Goal: Contribute content: Contribute content

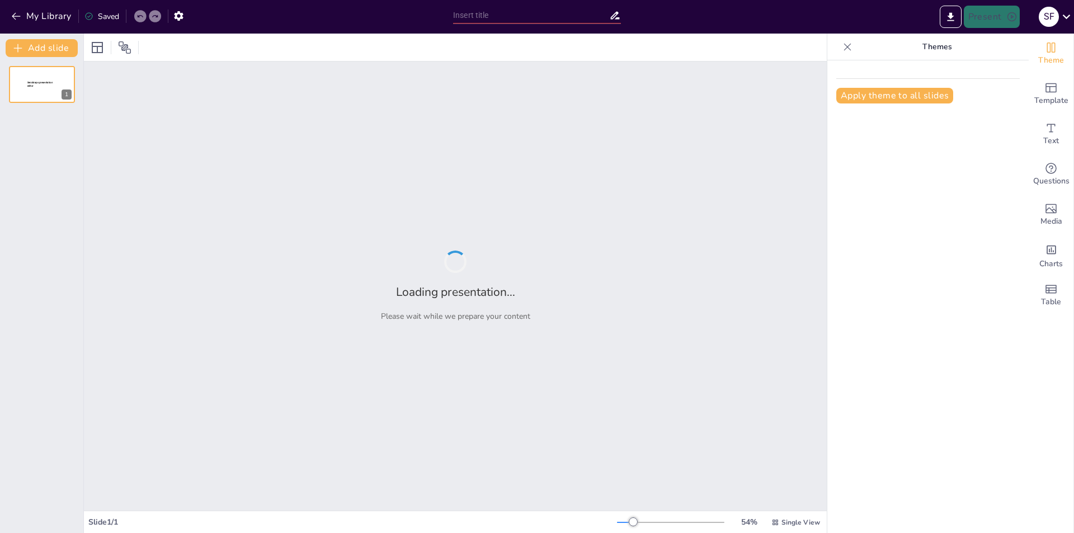
type input "Эволюция концепций о происхождении жизни: от античности до современности"
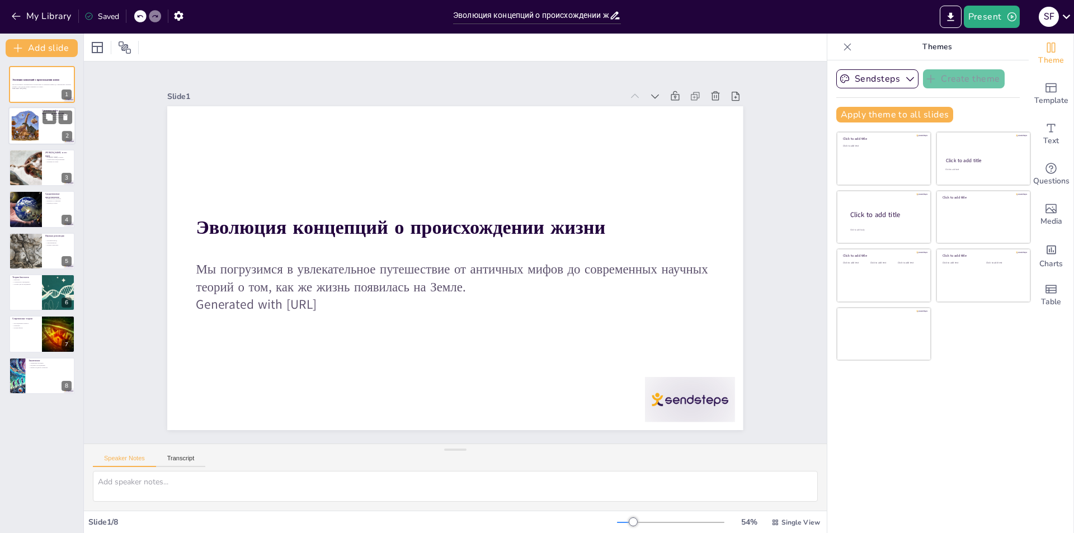
click at [36, 124] on div at bounding box center [24, 126] width 41 height 34
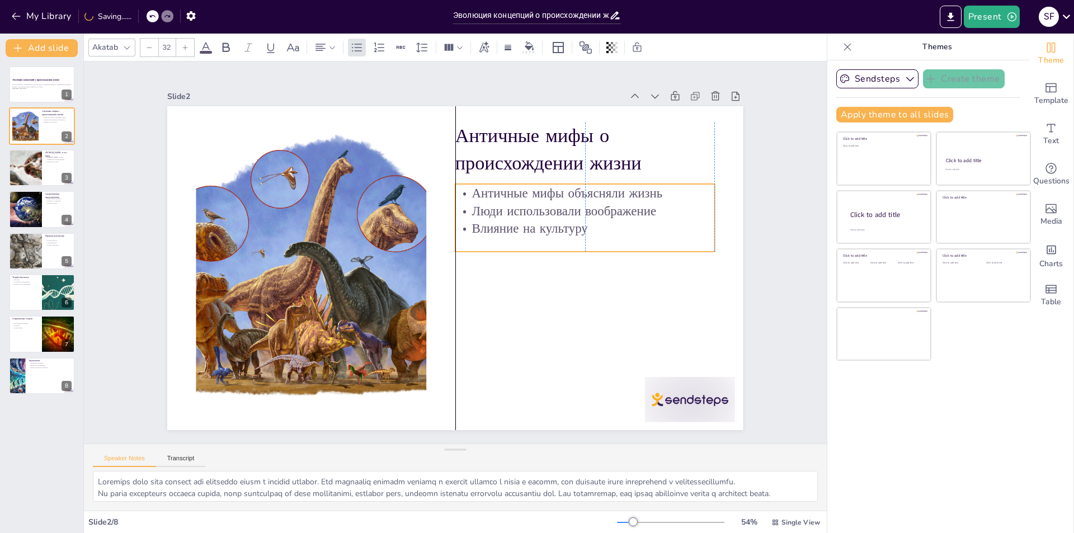
drag, startPoint x: 555, startPoint y: 190, endPoint x: 561, endPoint y: 191, distance: 6.3
click at [561, 191] on p "Античные мифы объясняли жизнь" at bounding box center [590, 207] width 260 height 45
click at [40, 207] on div at bounding box center [25, 209] width 67 height 38
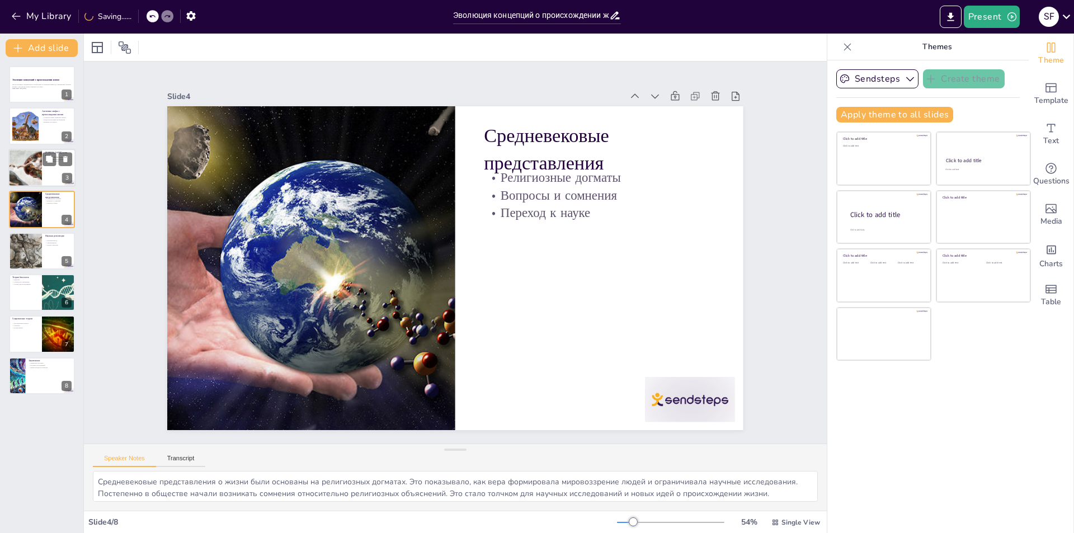
click at [15, 169] on div at bounding box center [25, 168] width 82 height 38
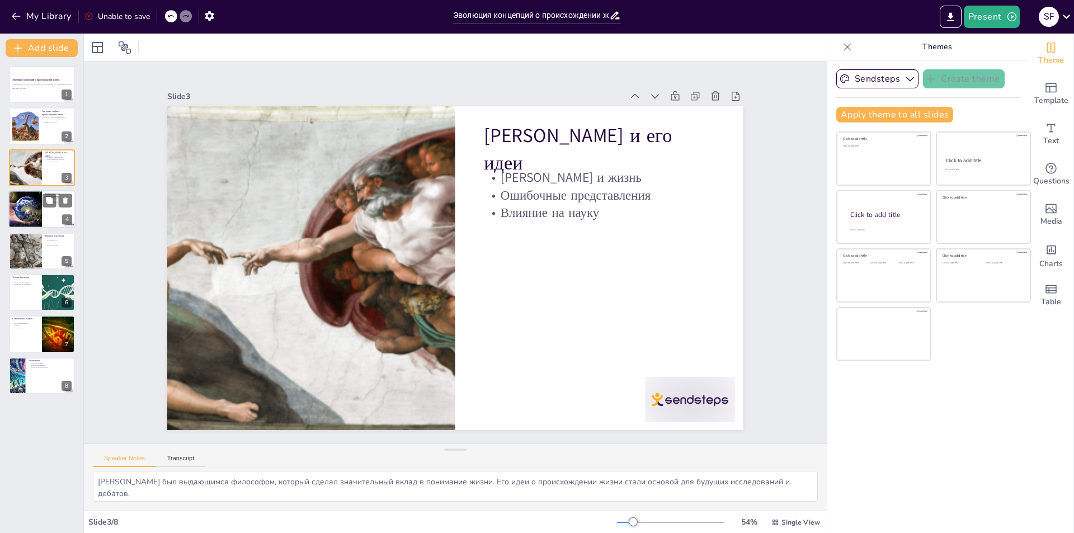
click at [30, 210] on div at bounding box center [25, 209] width 67 height 38
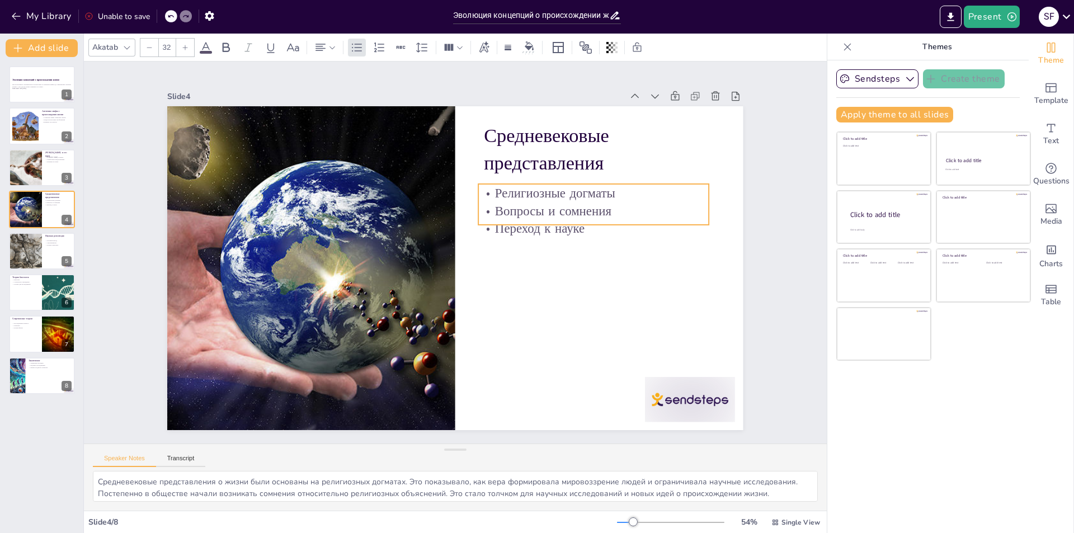
drag, startPoint x: 542, startPoint y: 210, endPoint x: 540, endPoint y: 222, distance: 12.0
click at [540, 223] on p "Переход к науке" at bounding box center [595, 244] width 231 height 42
click at [20, 285] on div at bounding box center [41, 293] width 67 height 38
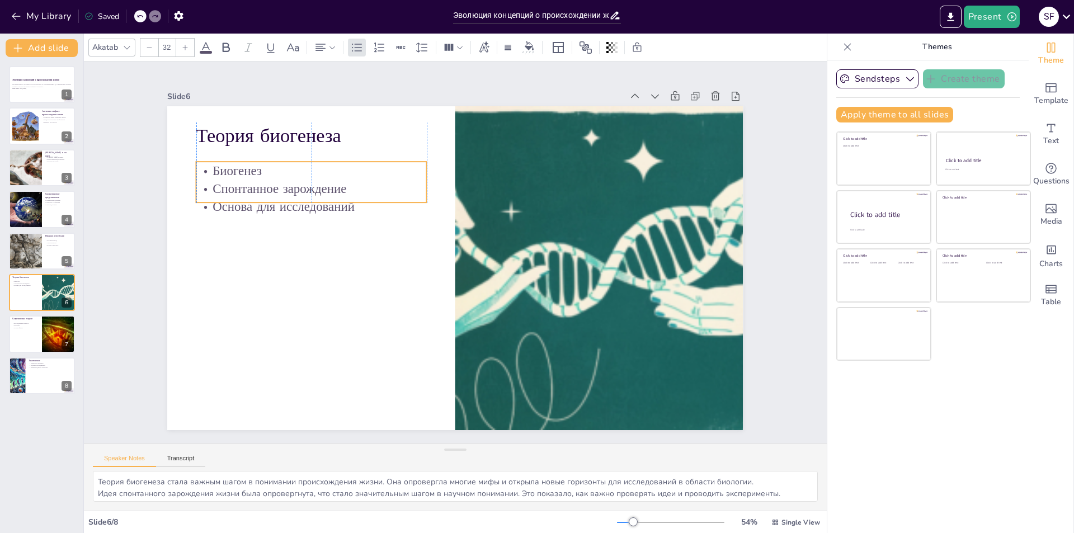
drag, startPoint x: 237, startPoint y: 178, endPoint x: 237, endPoint y: 191, distance: 12.9
click at [237, 191] on p "Спонтанное зарождение" at bounding box center [327, 160] width 229 height 65
click at [35, 332] on div at bounding box center [41, 335] width 67 height 38
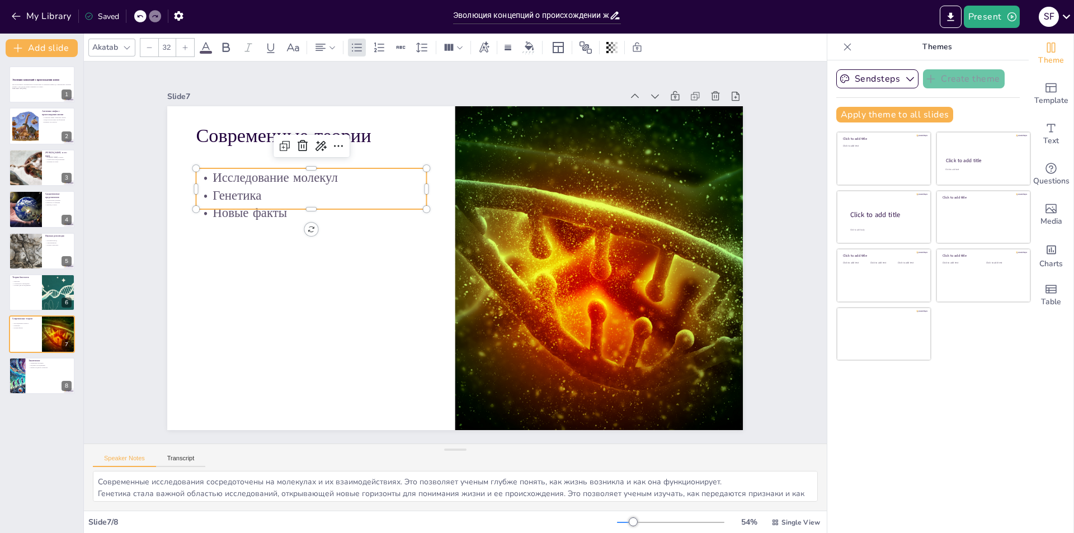
click at [240, 198] on p "Генетика" at bounding box center [326, 166] width 229 height 65
click at [254, 213] on p "Новые факты" at bounding box center [316, 198] width 231 height 42
click at [256, 207] on div "Современные теории Исследование молекул Генетика Новые факты" at bounding box center [454, 268] width 607 height 383
drag, startPoint x: 308, startPoint y: 222, endPoint x: 310, endPoint y: 232, distance: 10.9
click at [310, 233] on div at bounding box center [311, 237] width 231 height 9
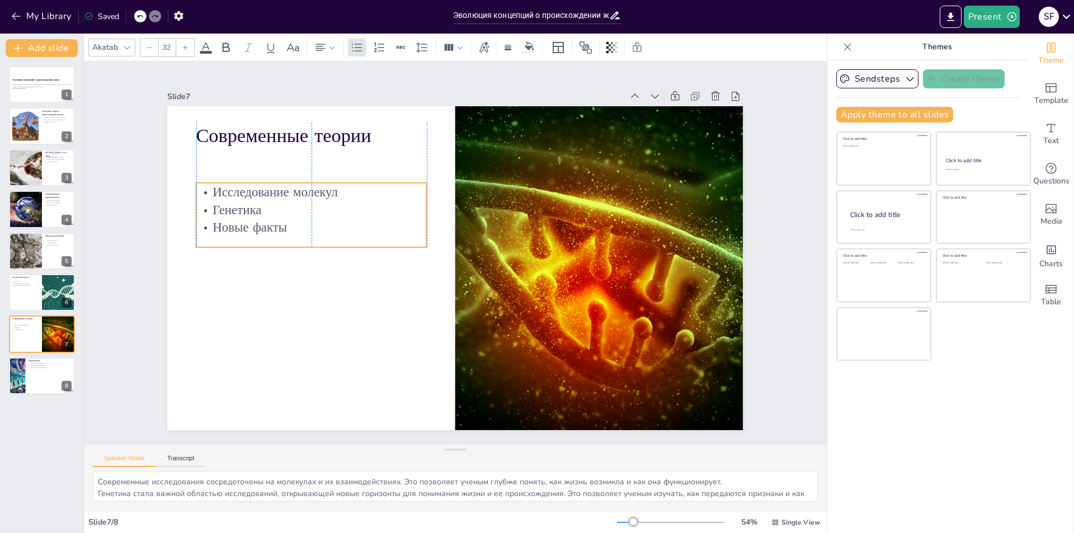
drag, startPoint x: 308, startPoint y: 211, endPoint x: 307, endPoint y: 225, distance: 14.6
click at [307, 225] on p "Новые факты" at bounding box center [319, 198] width 229 height 65
click at [34, 373] on div at bounding box center [41, 376] width 67 height 38
type textarea "Изменение взглядов на происхождение жизни показывает, как наука и культура влия…"
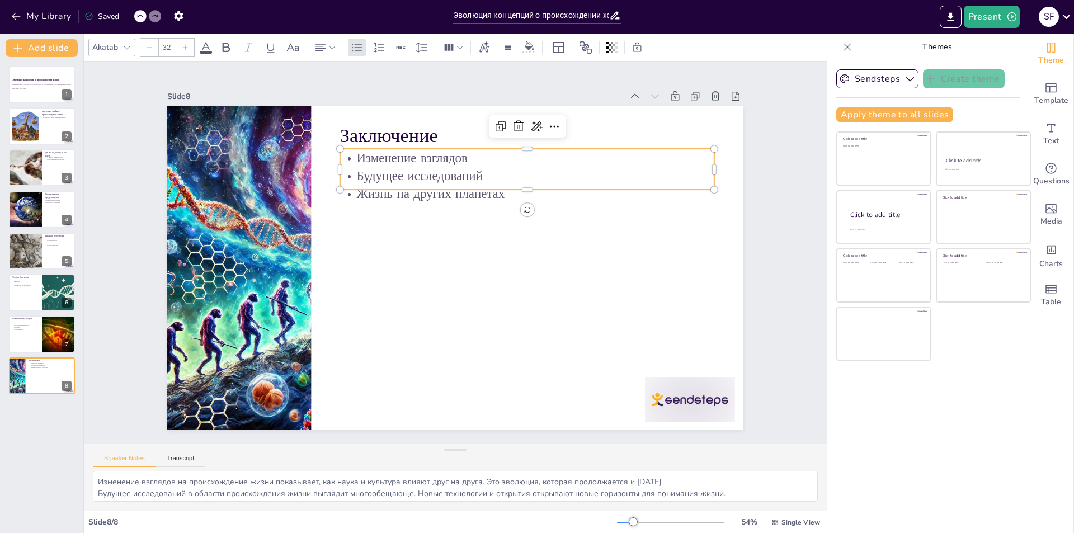
click at [399, 174] on p "Будущее исследований" at bounding box center [535, 183] width 374 height 57
click at [433, 190] on div at bounding box center [532, 202] width 373 height 48
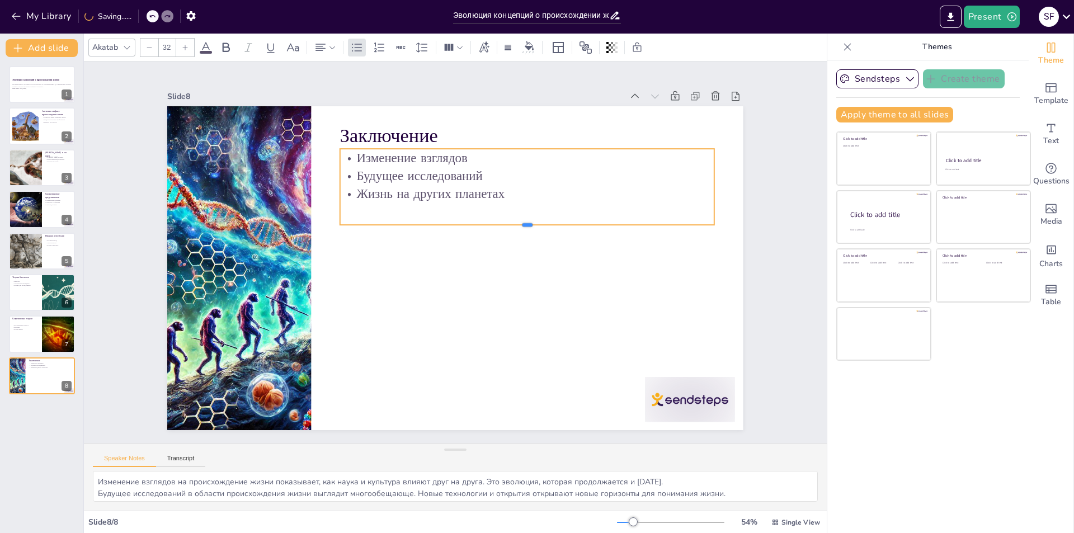
drag, startPoint x: 520, startPoint y: 198, endPoint x: 517, endPoint y: 220, distance: 22.6
click at [517, 225] on div at bounding box center [527, 229] width 374 height 9
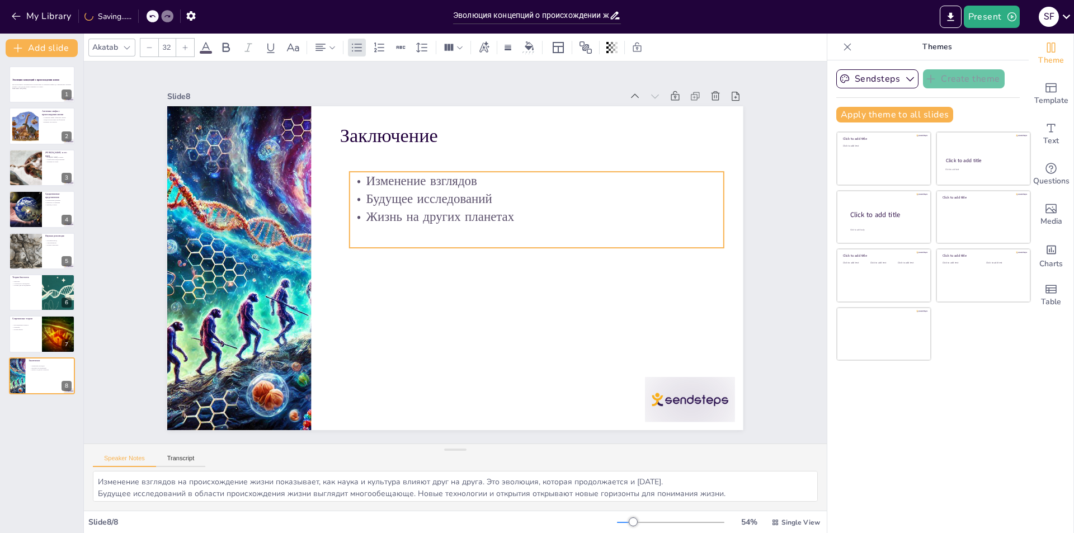
drag, startPoint x: 493, startPoint y: 185, endPoint x: 503, endPoint y: 208, distance: 24.8
click at [503, 208] on p "Жизнь на других планетах" at bounding box center [543, 234] width 370 height 95
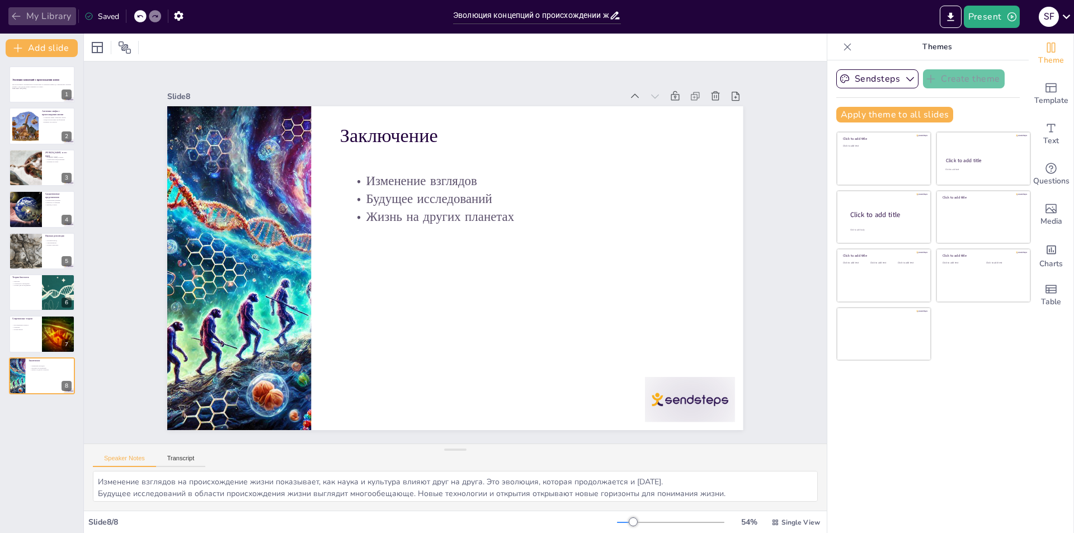
click at [15, 19] on icon "button" at bounding box center [16, 16] width 8 height 7
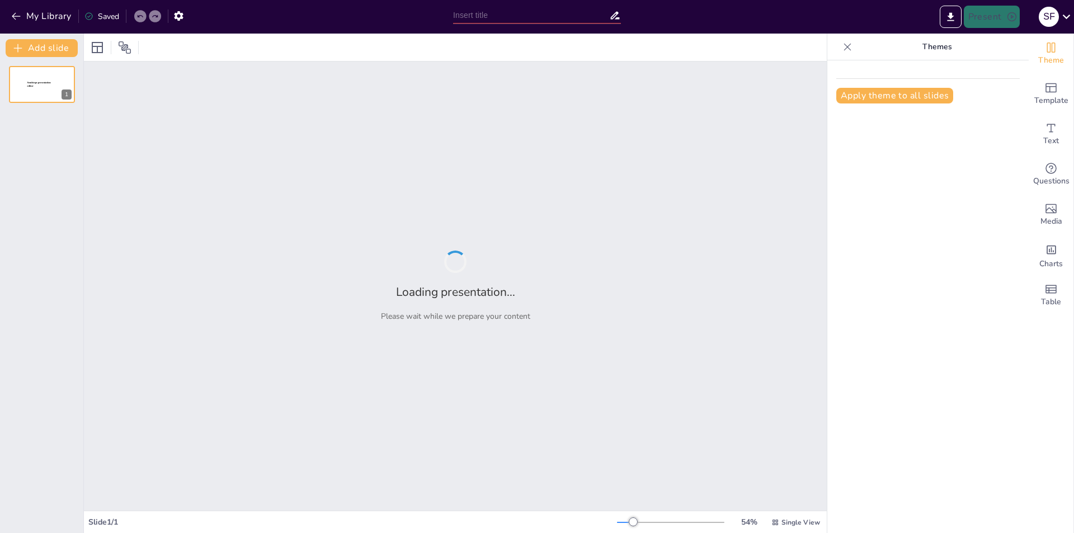
type input "Эволюция концепций о происхождении жизни: от античности до современности"
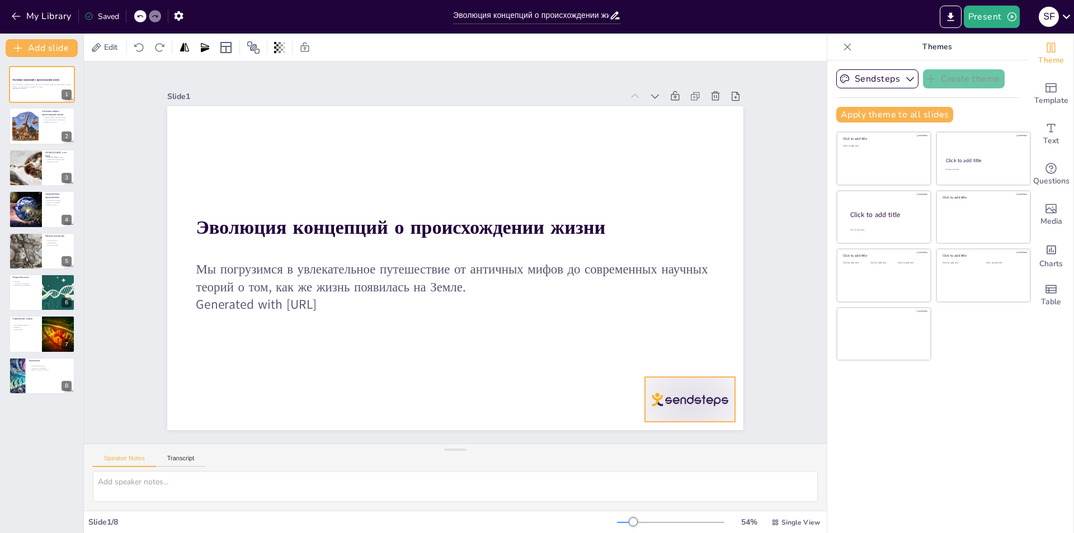
click at [228, 317] on div at bounding box center [178, 272] width 99 height 90
click at [359, 491] on icon at bounding box center [353, 496] width 11 height 10
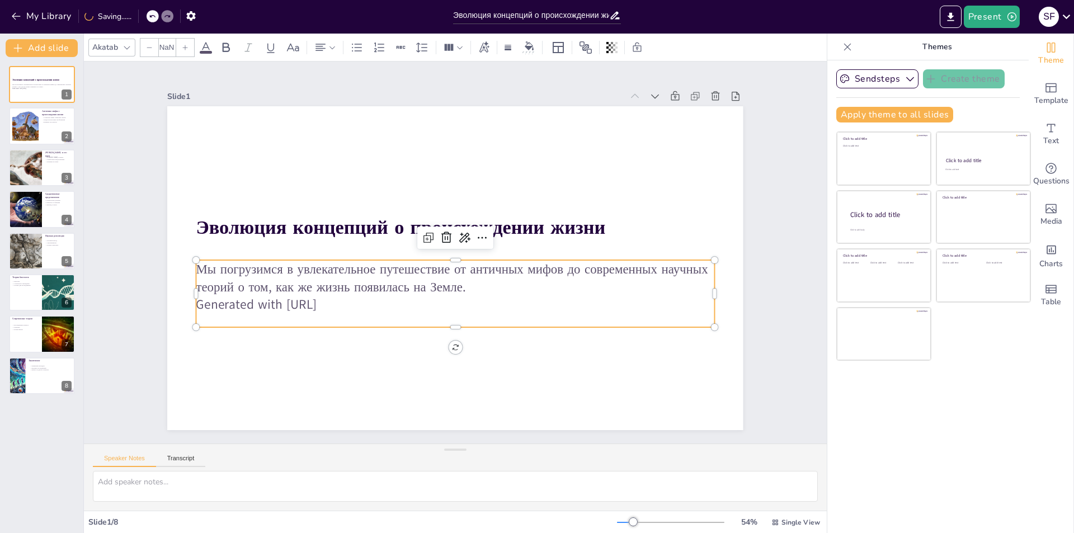
type input "32"
click at [240, 296] on p "Generated with [URL]" at bounding box center [455, 305] width 518 height 18
click at [294, 305] on p "Generated with [URL]" at bounding box center [407, 274] width 227 height 481
click at [407, 304] on p "Generated with [URL]" at bounding box center [403, 258] width 72 height 518
click at [406, 304] on p "Generated with [URL]" at bounding box center [407, 231] width 227 height 481
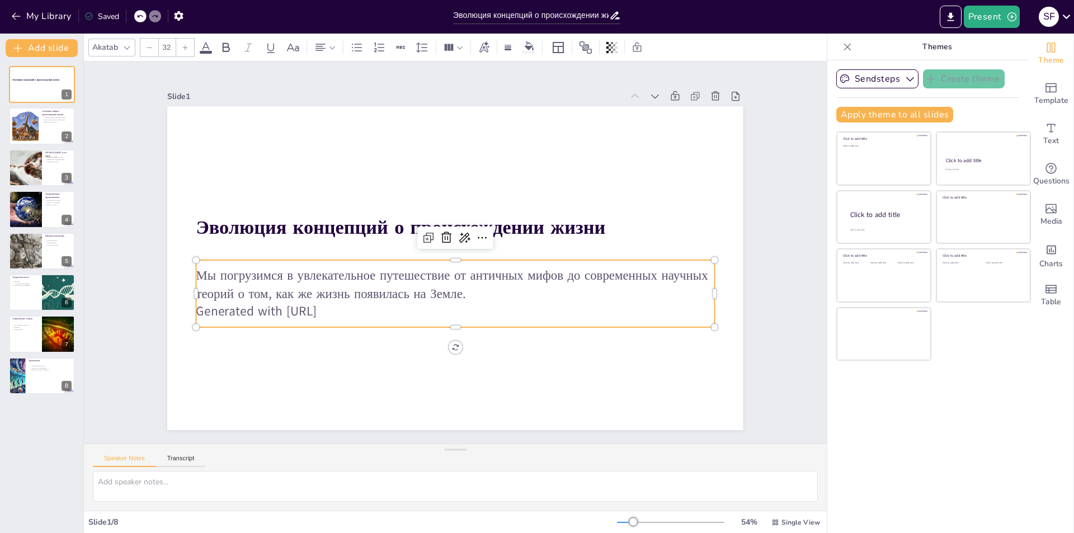
drag, startPoint x: 365, startPoint y: 308, endPoint x: 288, endPoint y: 312, distance: 77.9
drag, startPoint x: 288, startPoint y: 312, endPoint x: 510, endPoint y: 302, distance: 222.3
click at [510, 302] on p "Generated with [URL]" at bounding box center [499, 213] width 360 height 397
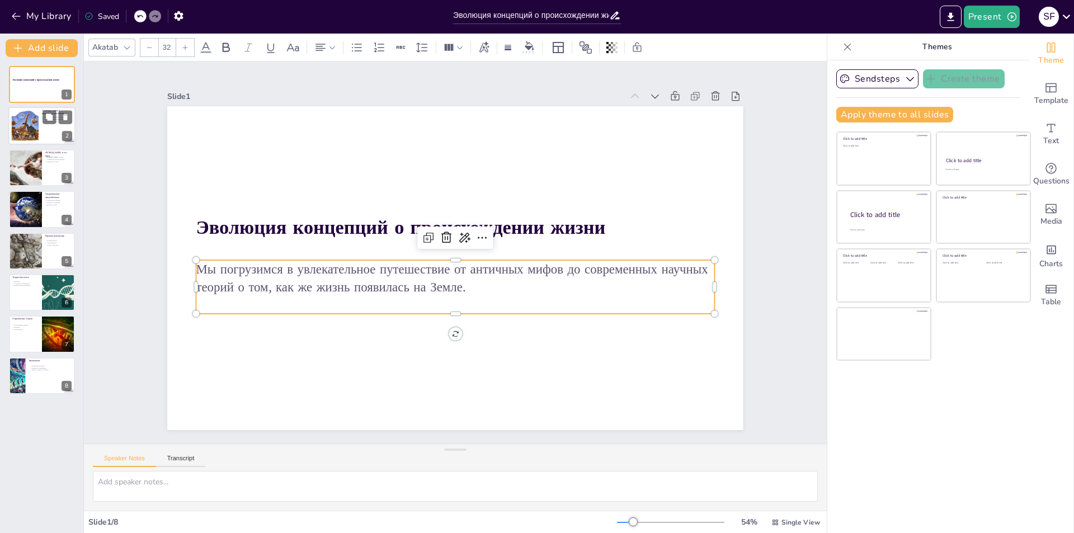
click at [23, 125] on div at bounding box center [24, 126] width 41 height 34
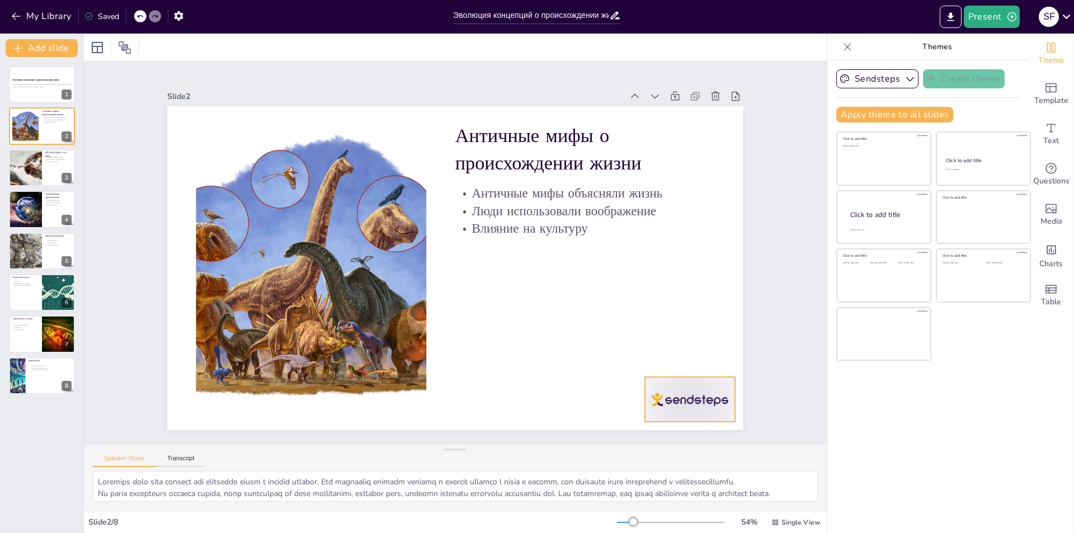
click at [244, 189] on div at bounding box center [195, 157] width 97 height 63
drag, startPoint x: 26, startPoint y: 160, endPoint x: 557, endPoint y: 368, distance: 570.3
click at [27, 160] on div at bounding box center [25, 167] width 80 height 37
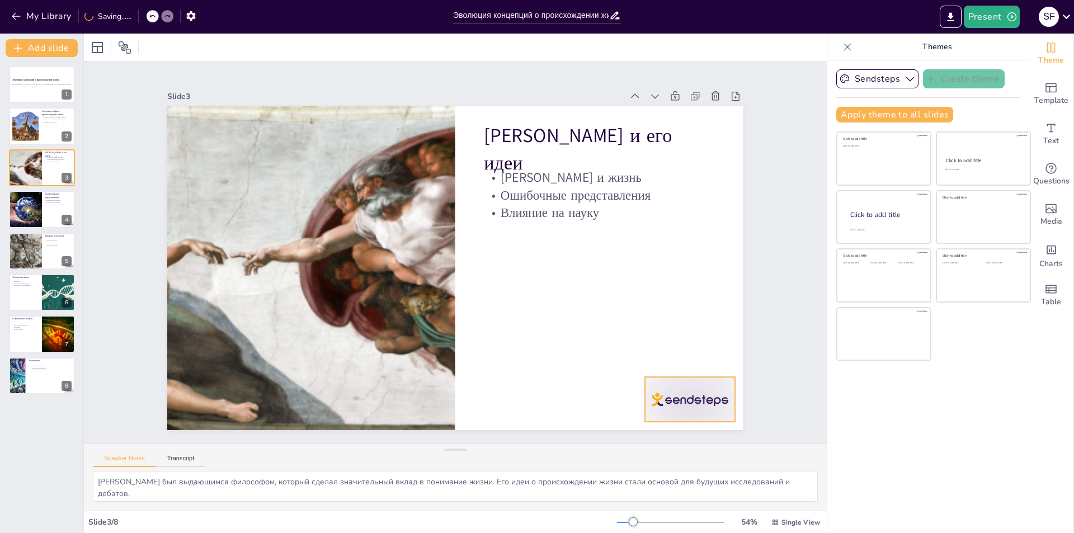
click at [693, 355] on icon at bounding box center [699, 353] width 13 height 13
click at [33, 203] on div at bounding box center [25, 209] width 67 height 38
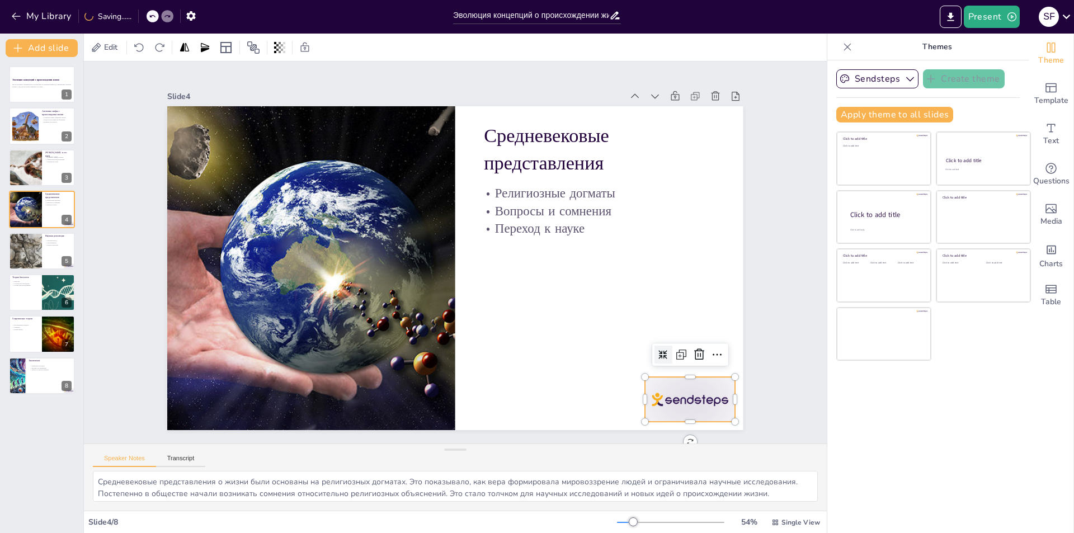
click at [312, 424] on div at bounding box center [284, 471] width 54 height 94
click at [280, 68] on icon at bounding box center [273, 61] width 13 height 14
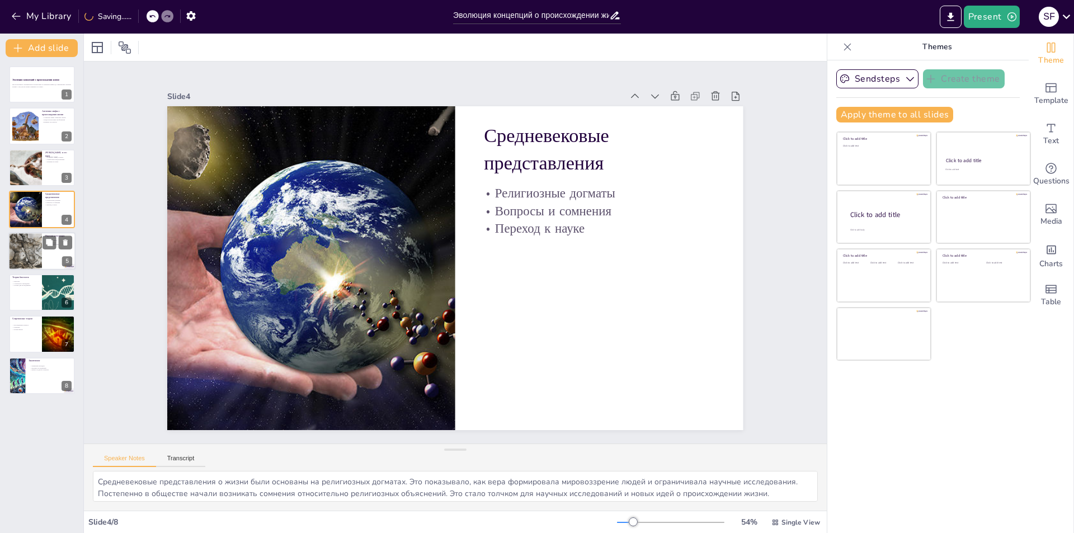
click at [34, 251] on div at bounding box center [25, 251] width 76 height 38
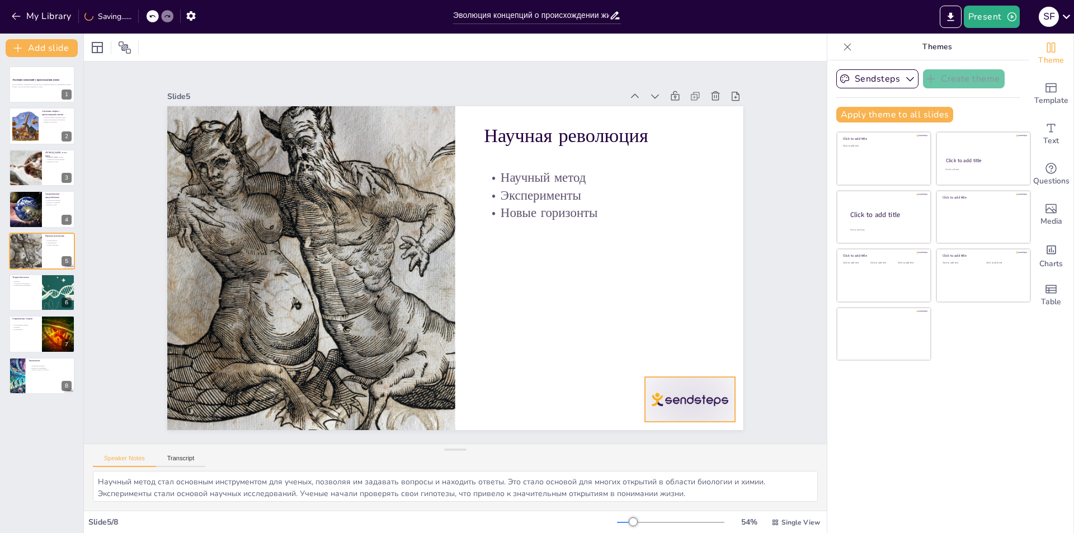
click at [284, 109] on div at bounding box center [237, 82] width 94 height 54
click at [218, 157] on icon at bounding box center [211, 150] width 13 height 13
click at [30, 280] on p "Биогенез" at bounding box center [25, 281] width 27 height 2
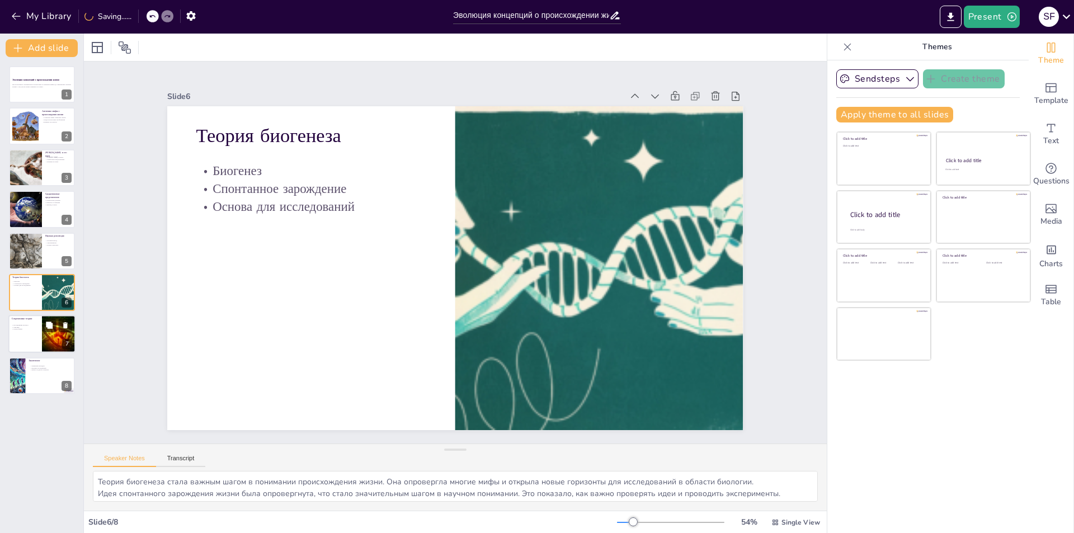
click at [22, 328] on p "Новые факты" at bounding box center [25, 329] width 27 height 2
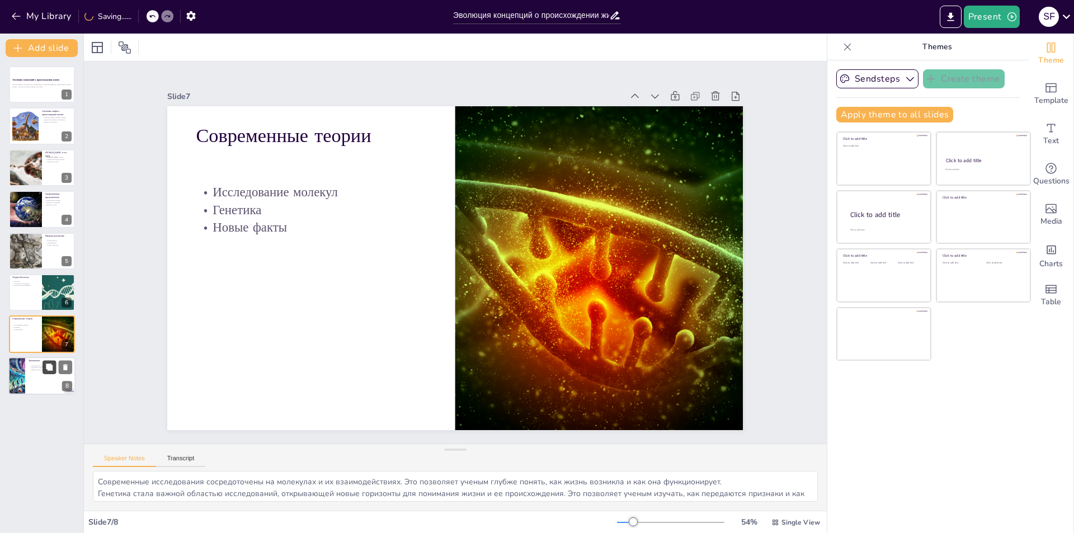
click at [46, 365] on icon at bounding box center [49, 367] width 8 height 8
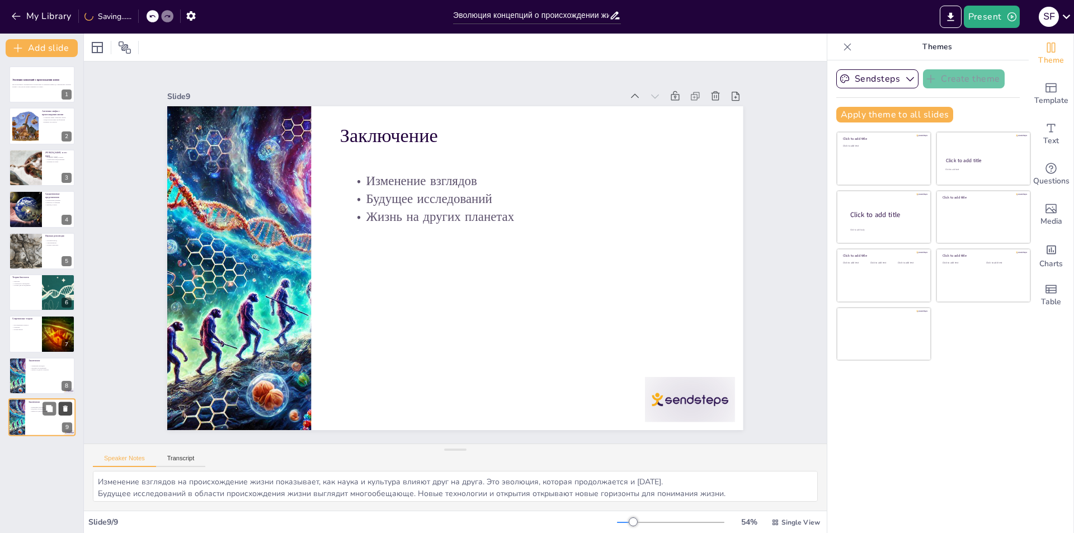
click at [69, 410] on button at bounding box center [65, 408] width 13 height 13
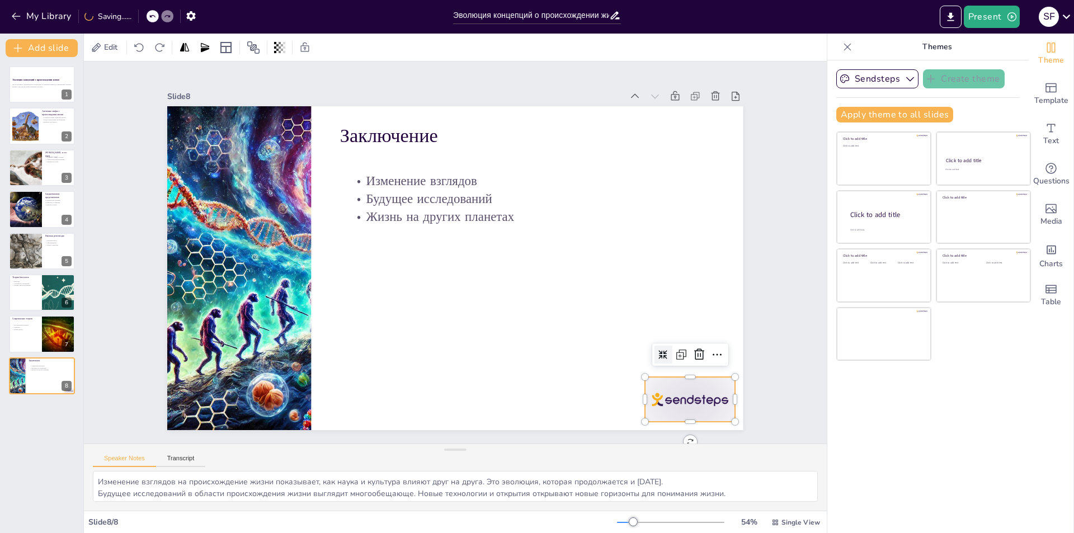
click at [236, 377] on div at bounding box center [188, 328] width 93 height 97
drag, startPoint x: 690, startPoint y: 349, endPoint x: 685, endPoint y: 350, distance: 5.8
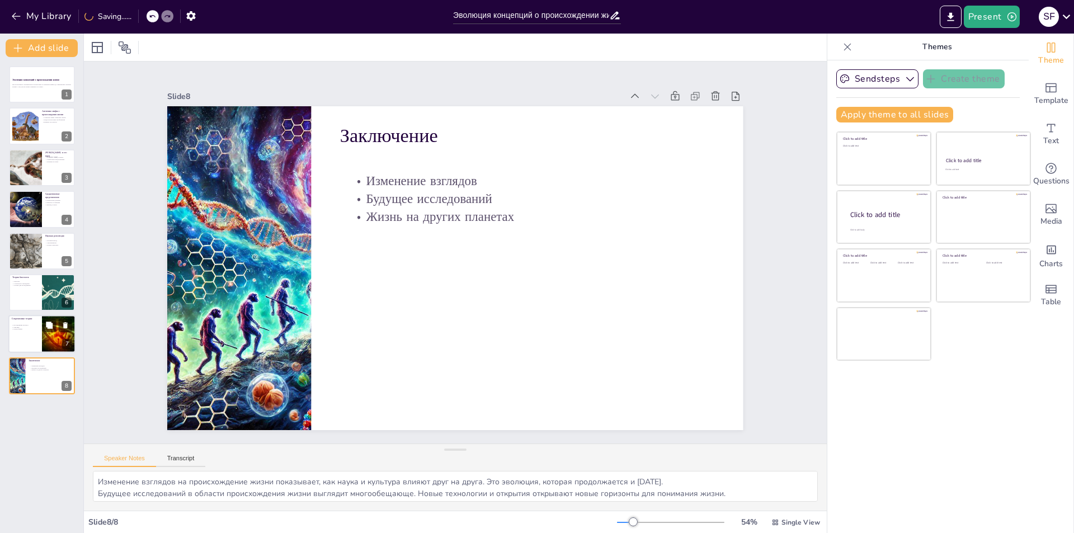
click at [19, 343] on div at bounding box center [41, 335] width 67 height 38
type textarea "Современные исследования сосредоточены на молекулах и их взаимодействиях. Это п…"
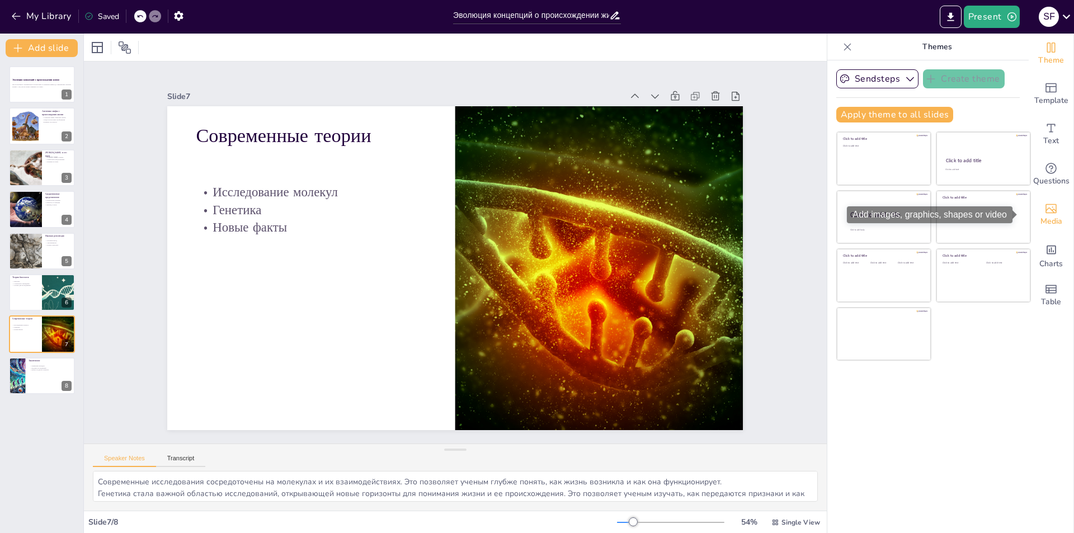
click at [1041, 218] on span "Media" at bounding box center [1052, 221] width 22 height 12
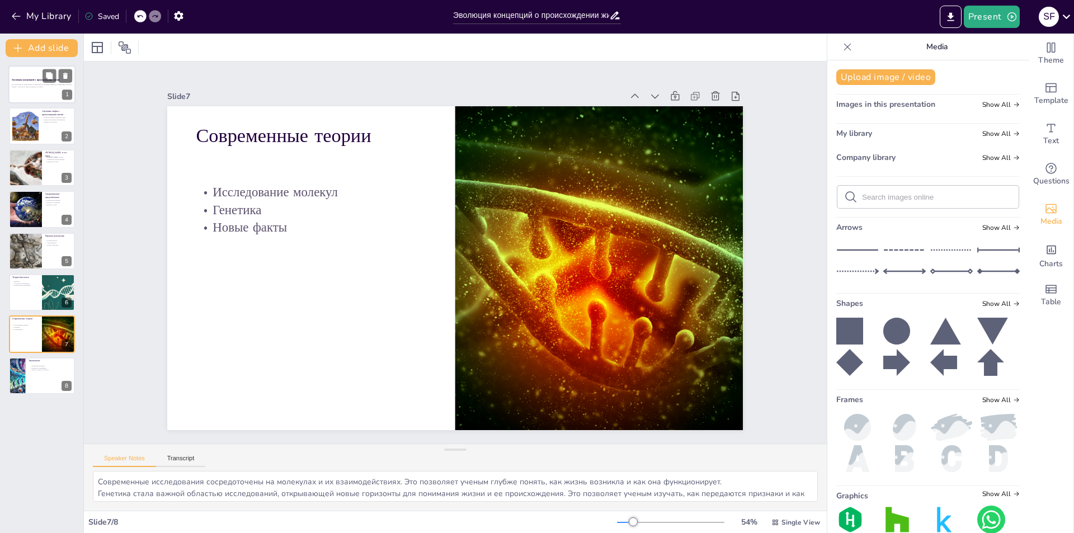
click at [40, 97] on div at bounding box center [41, 84] width 67 height 38
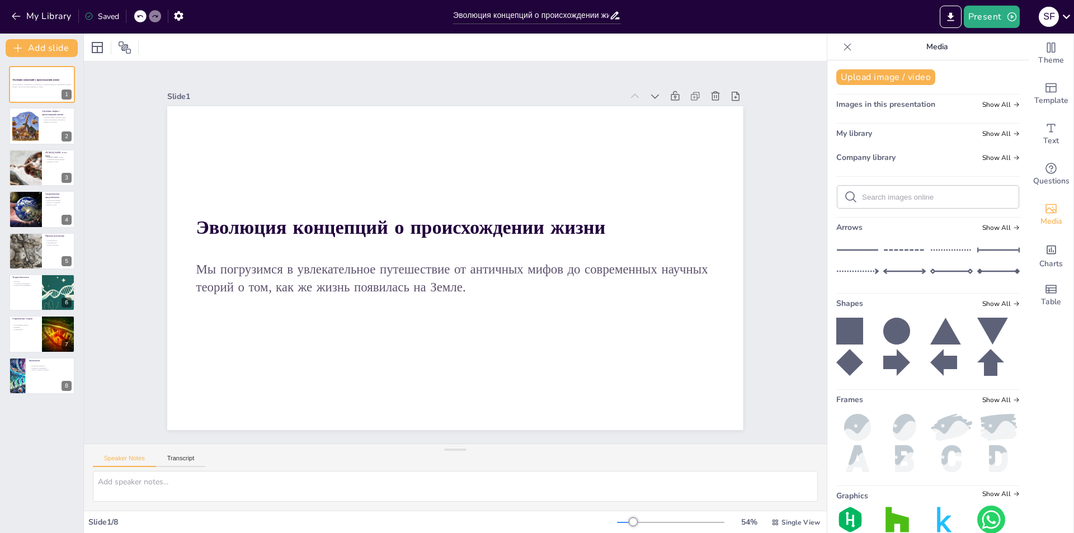
click at [910, 203] on div at bounding box center [928, 197] width 181 height 22
click at [898, 195] on input "text" at bounding box center [937, 197] width 150 height 8
click at [875, 195] on input "text" at bounding box center [937, 197] width 150 height 8
type input "в"
type input "darvin'"
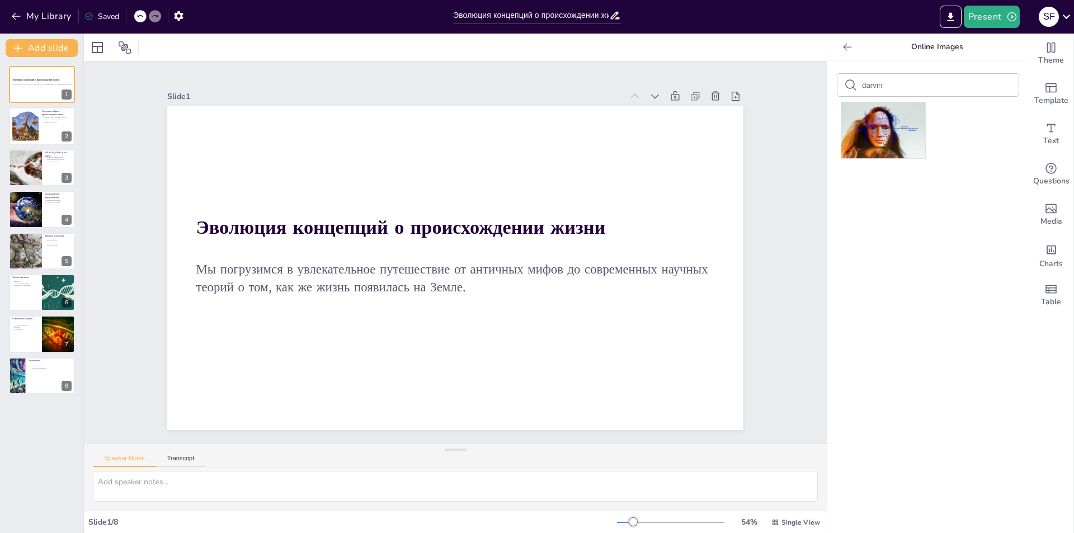
drag, startPoint x: 877, startPoint y: 86, endPoint x: 866, endPoint y: 88, distance: 11.9
click at [866, 88] on input "darvin'" at bounding box center [909, 85] width 95 height 8
click at [897, 78] on div "darvin'" at bounding box center [928, 85] width 181 height 22
drag, startPoint x: 872, startPoint y: 91, endPoint x: 887, endPoint y: 87, distance: 15.6
click at [885, 88] on div "darvin'" at bounding box center [928, 85] width 181 height 22
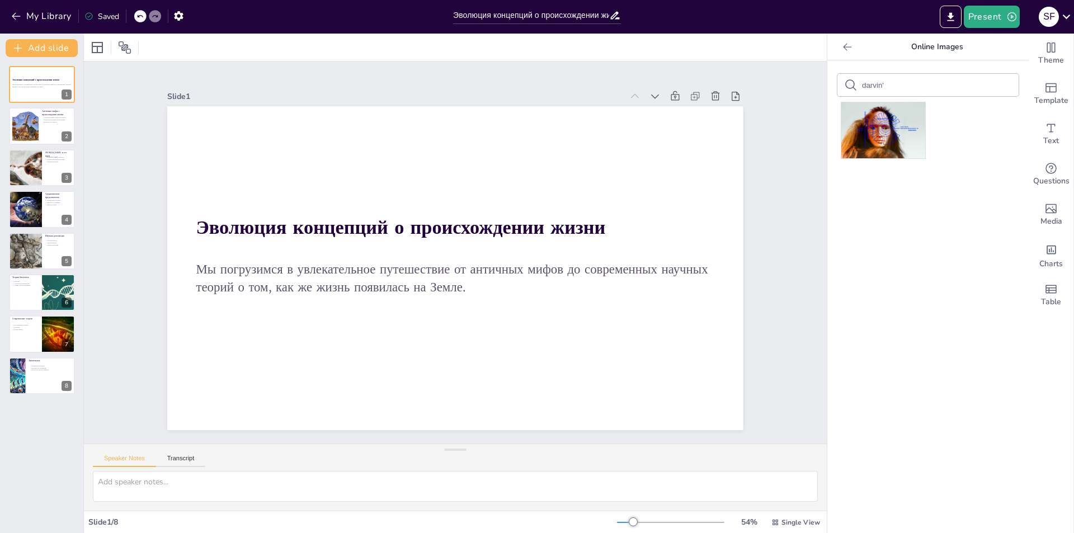
click at [896, 84] on input "darvin'" at bounding box center [909, 85] width 95 height 8
drag, startPoint x: 889, startPoint y: 86, endPoint x: 873, endPoint y: 101, distance: 21.8
click at [873, 101] on div "[PERSON_NAME] , by [PERSON_NAME]" at bounding box center [928, 116] width 184 height 94
click at [890, 82] on input "darvin" at bounding box center [909, 85] width 95 height 8
type input "darvin"
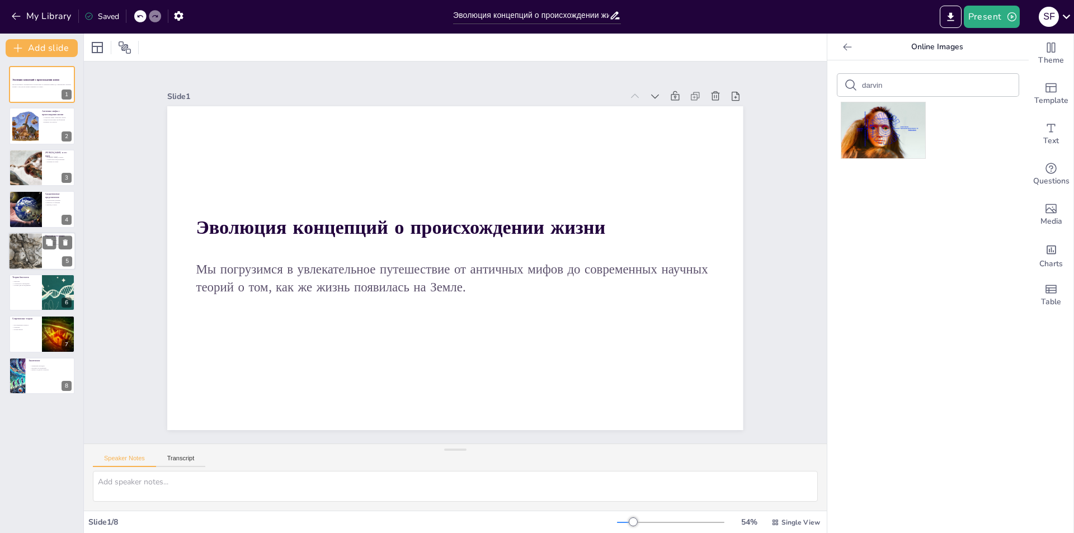
click at [23, 254] on div at bounding box center [25, 251] width 76 height 38
type textarea "Научный метод стал основным инструментом для ученых, позволяя им задавать вопро…"
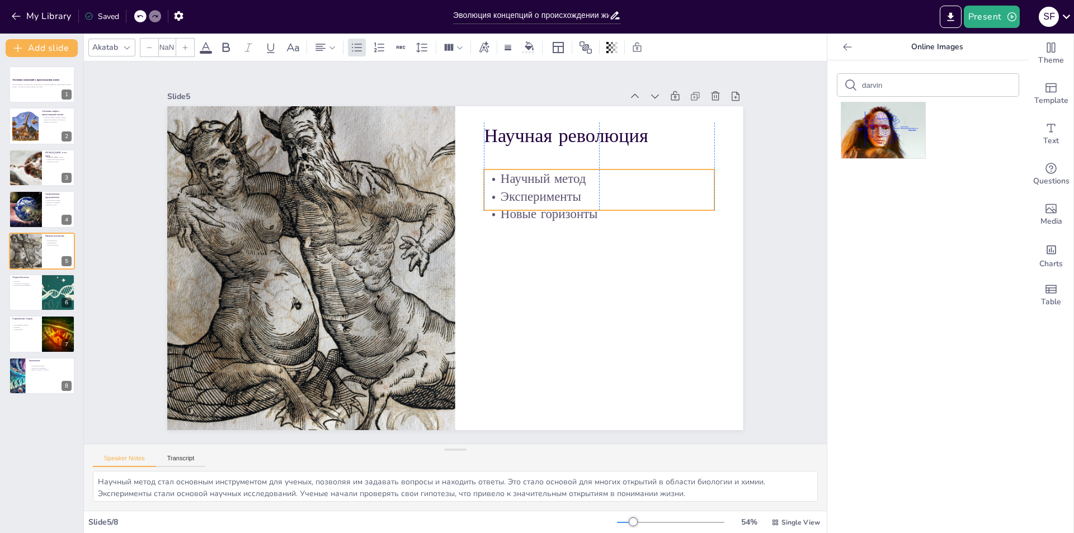
type input "32"
click at [448, 307] on p "Эксперименты" at bounding box center [335, 351] width 225 height 88
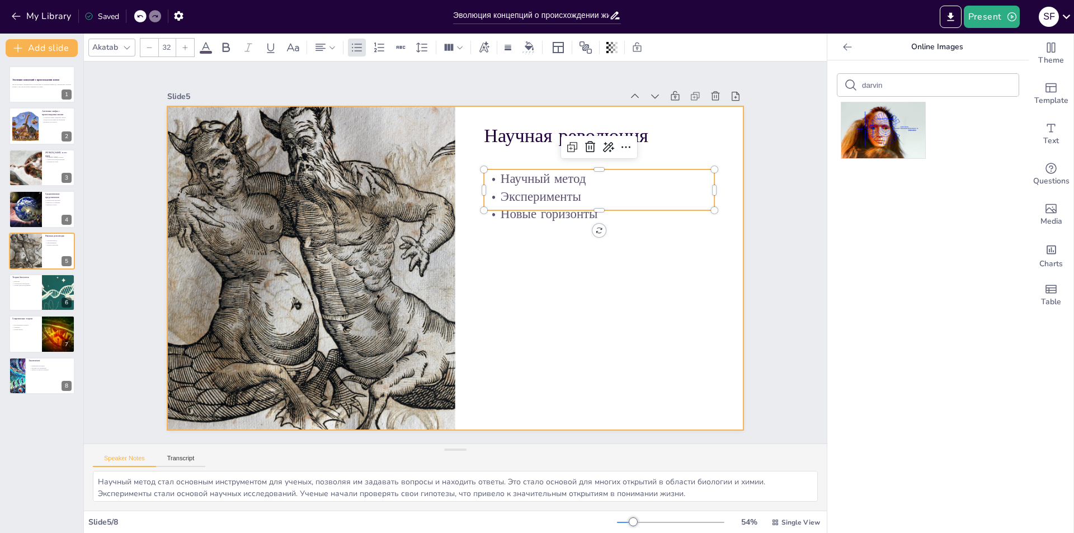
click at [642, 250] on div at bounding box center [471, 250] width 382 height 607
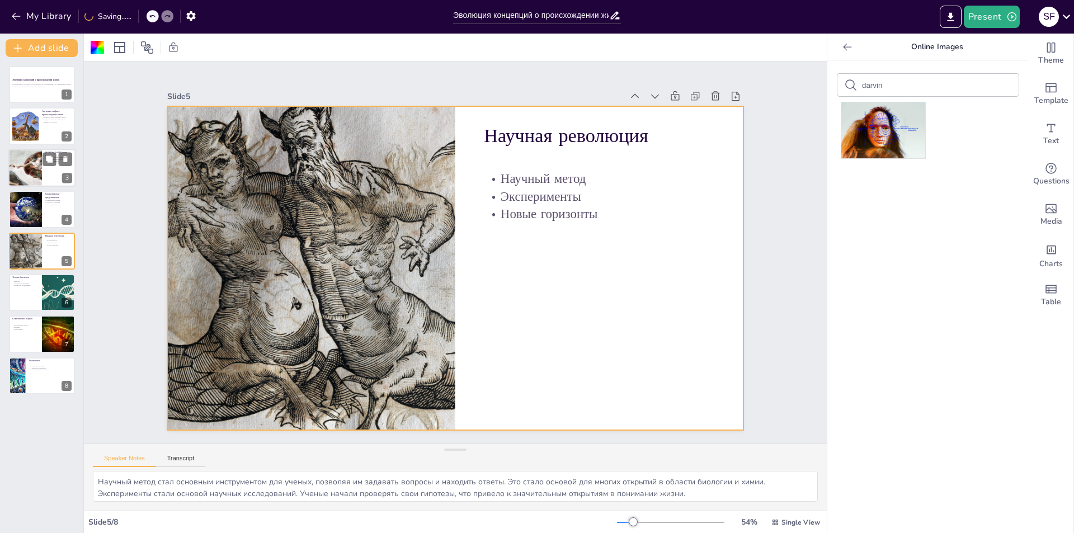
click at [38, 180] on div at bounding box center [25, 168] width 82 height 38
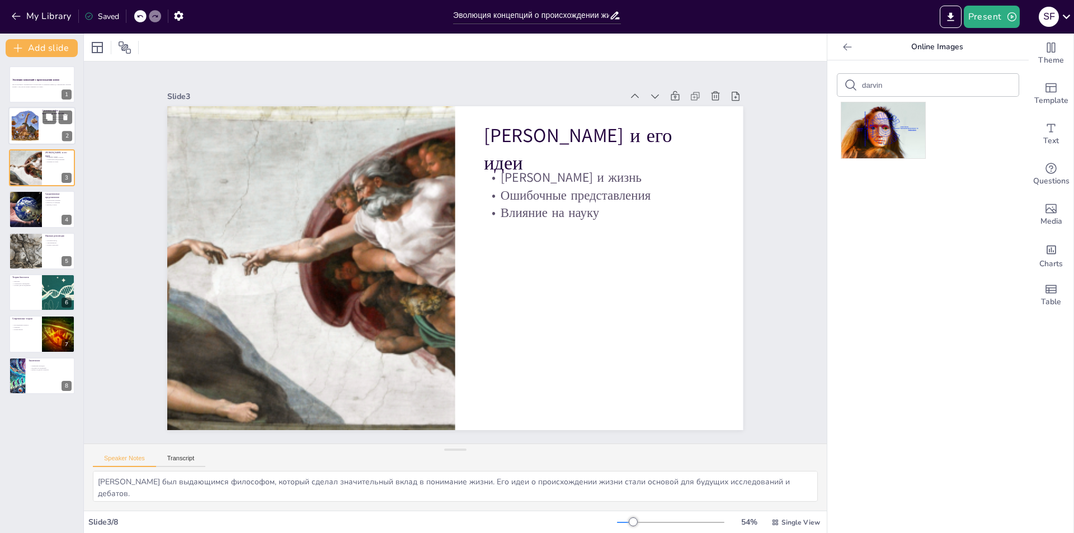
click at [31, 129] on div at bounding box center [24, 126] width 41 height 34
type textarea "Loremips dolo sita consect adi elitseddo eiusm t incidid utlabor. Etd magnaaliq…"
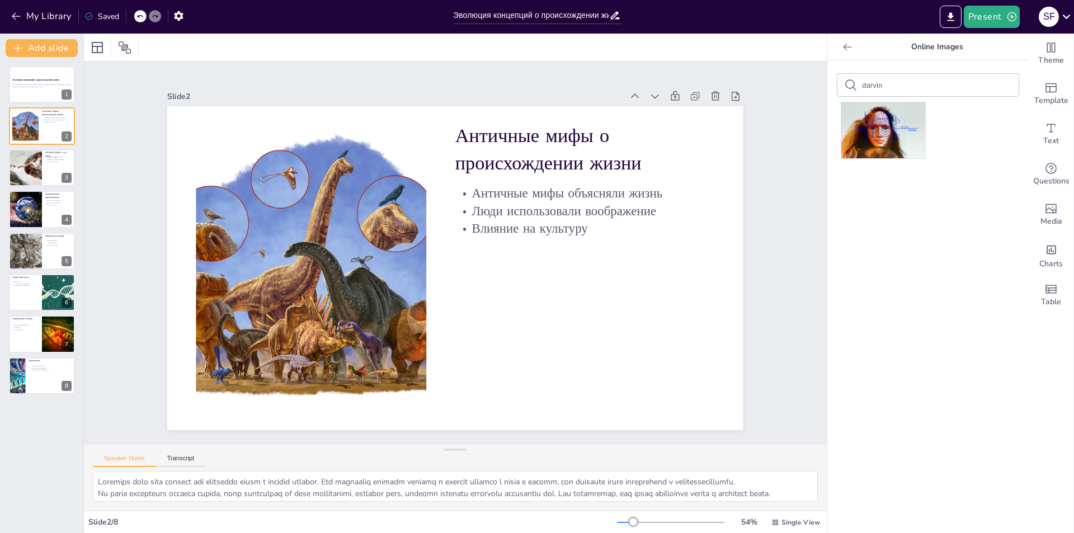
drag, startPoint x: 890, startPoint y: 123, endPoint x: 874, endPoint y: 128, distance: 16.5
click at [874, 128] on div "[PERSON_NAME] , by [PERSON_NAME]" at bounding box center [928, 296] width 201 height 473
drag, startPoint x: 878, startPoint y: 100, endPoint x: 870, endPoint y: 103, distance: 8.8
click at [873, 101] on div "Pixabay , by [PERSON_NAME]" at bounding box center [928, 130] width 184 height 66
click at [871, 103] on div "Pixabay , by [PERSON_NAME]" at bounding box center [884, 130] width 84 height 56
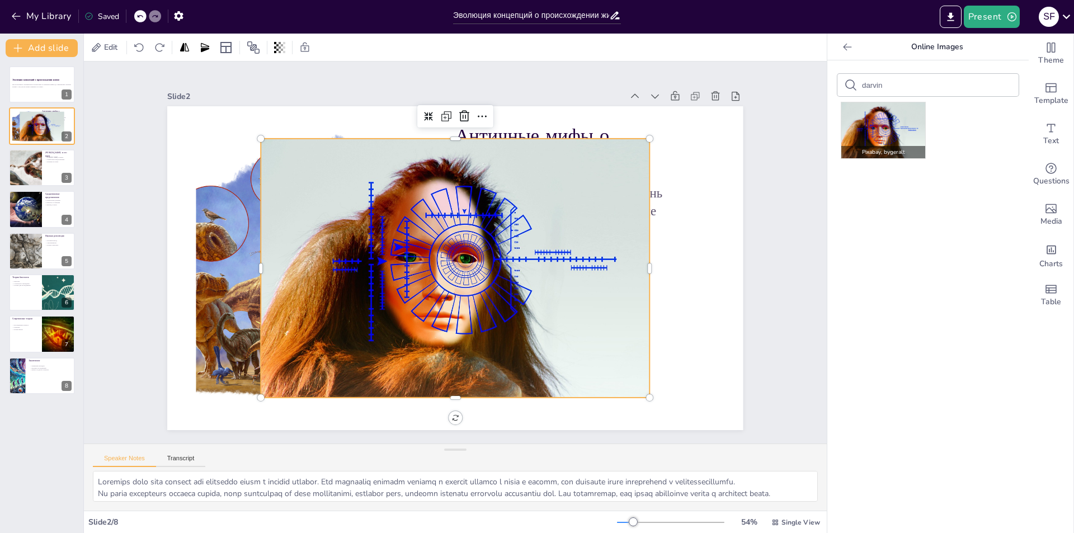
click at [871, 146] on p "Pixabay , by [PERSON_NAME]" at bounding box center [884, 152] width 84 height 12
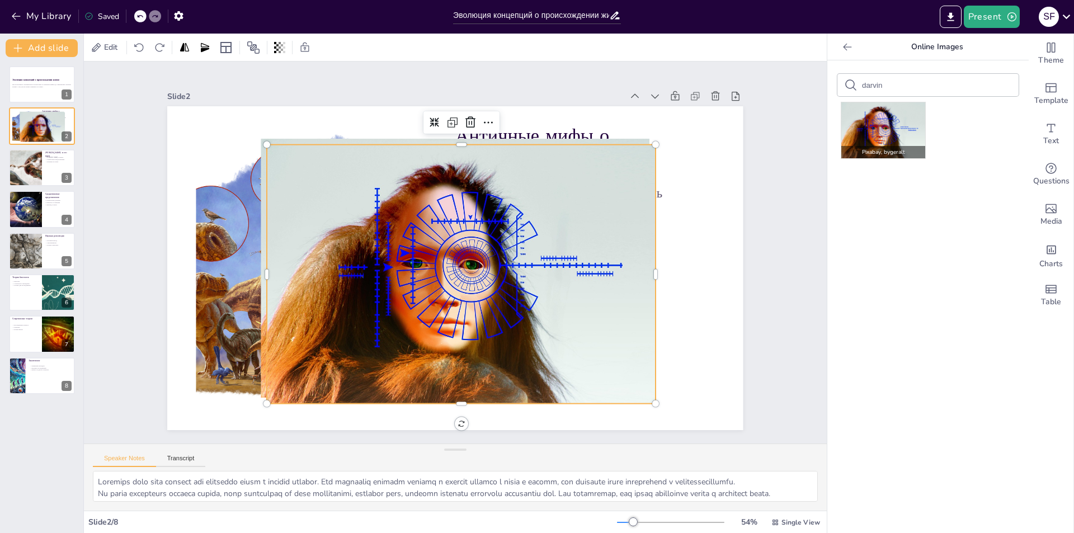
click at [871, 146] on p "Pixabay , by [PERSON_NAME]" at bounding box center [884, 152] width 84 height 12
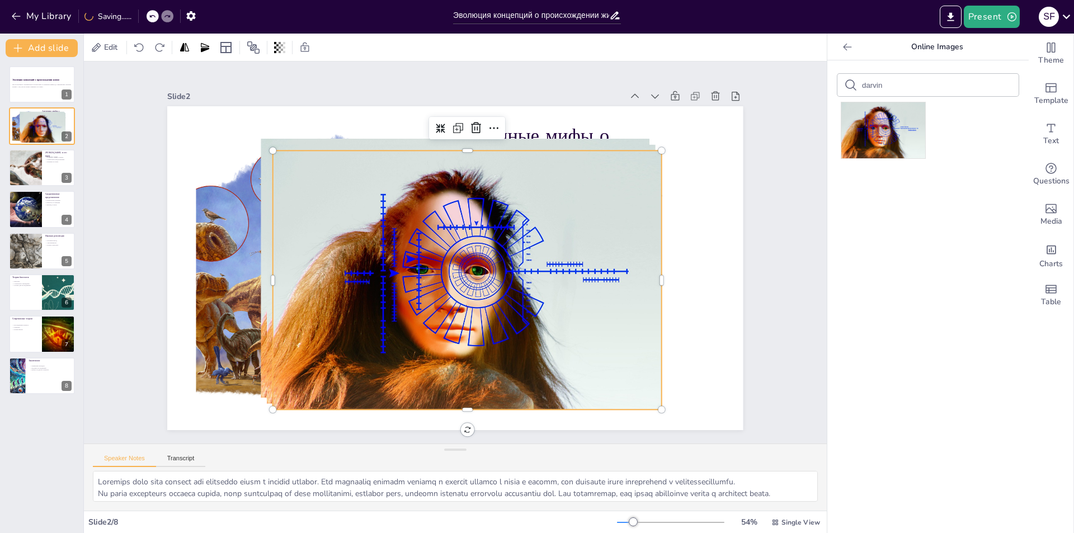
click at [842, 142] on div "[PERSON_NAME] , by [PERSON_NAME]" at bounding box center [928, 296] width 201 height 473
click at [26, 94] on div at bounding box center [41, 84] width 67 height 38
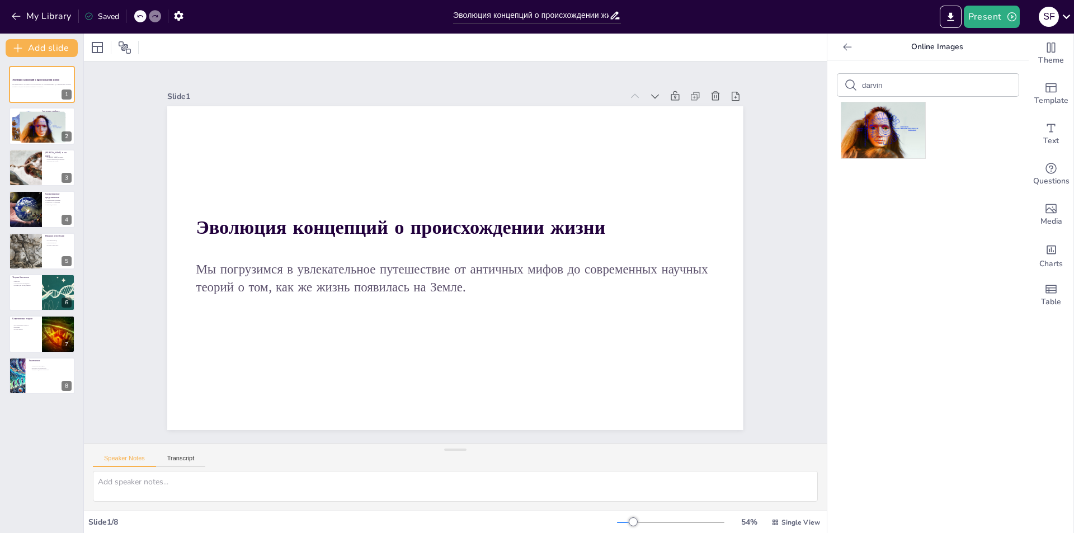
click at [0, 123] on div "Эволюция концепций о происхождении жизни Мы погрузимся в увлекательное путешест…" at bounding box center [41, 230] width 83 height 328
click at [37, 122] on div at bounding box center [43, 127] width 45 height 30
type textarea "Loremips dolo sita consect adi elitseddo eiusm t incidid utlabor. Etd magnaaliq…"
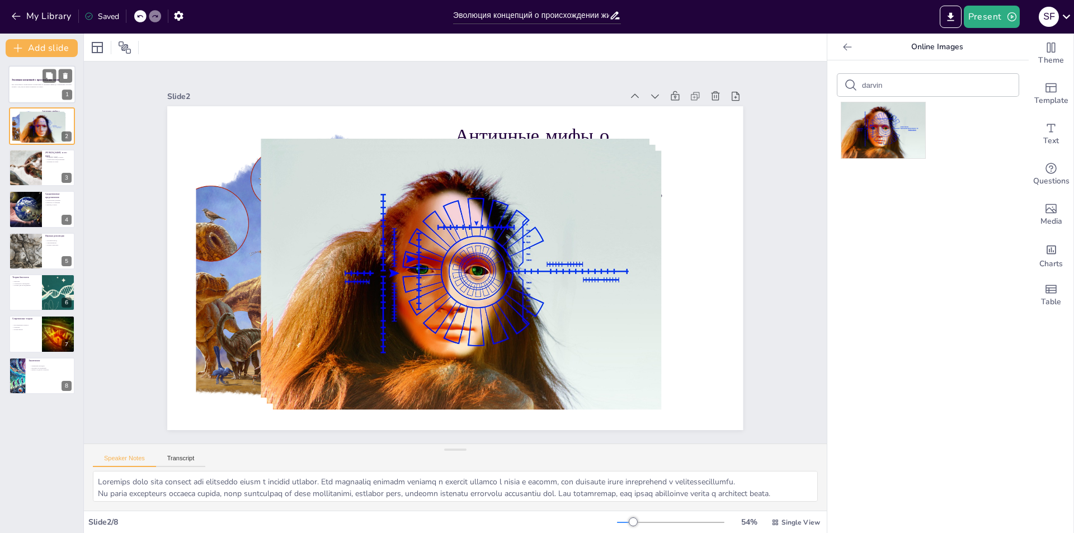
click at [30, 83] on p "Мы погрузимся в увлекательное путешествие от античных мифов до современных науч…" at bounding box center [42, 85] width 60 height 4
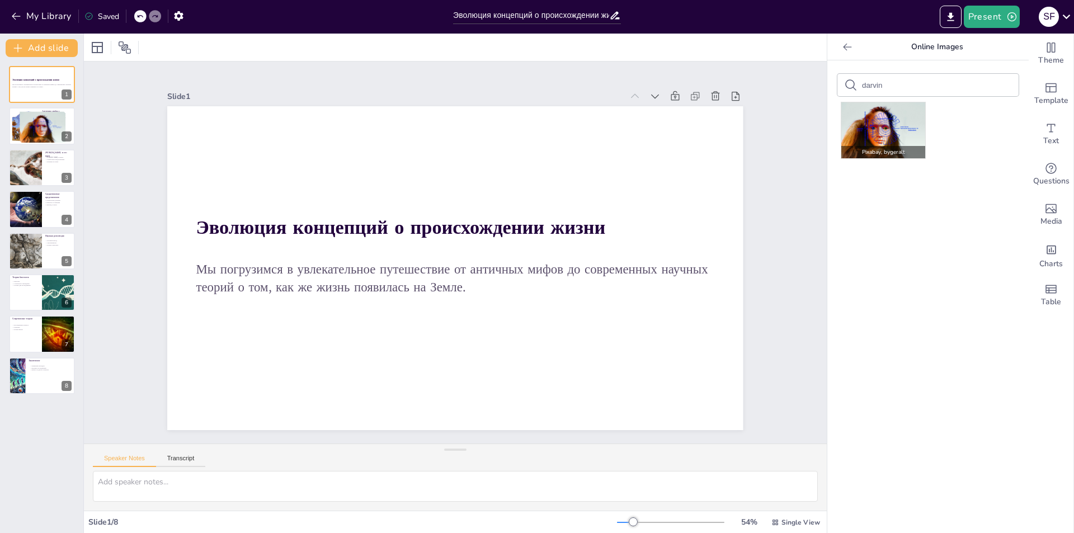
click at [858, 146] on p "Pixabay , by [PERSON_NAME]" at bounding box center [884, 152] width 84 height 12
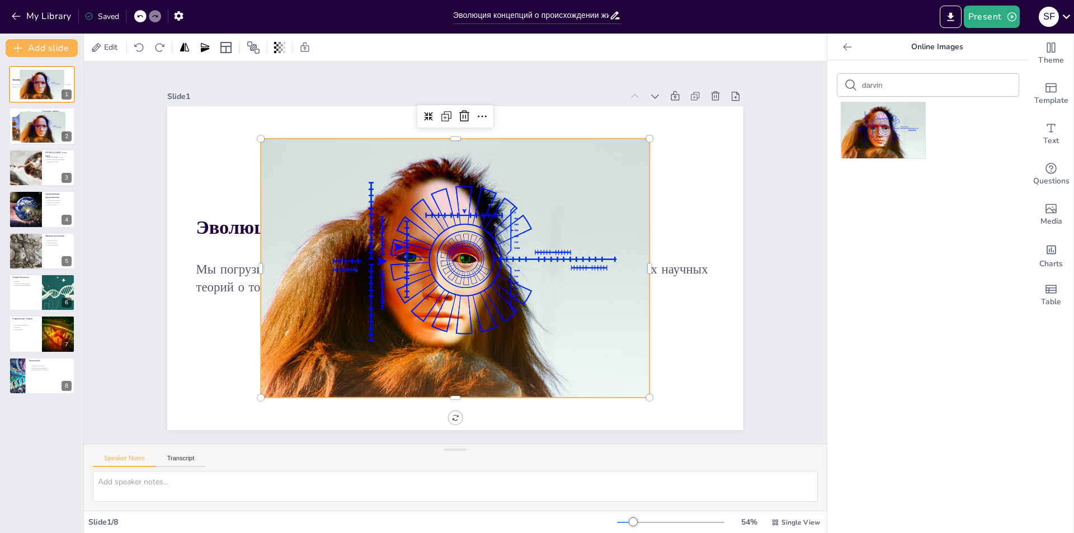
click at [877, 174] on div "[PERSON_NAME] , by [PERSON_NAME]" at bounding box center [928, 296] width 201 height 473
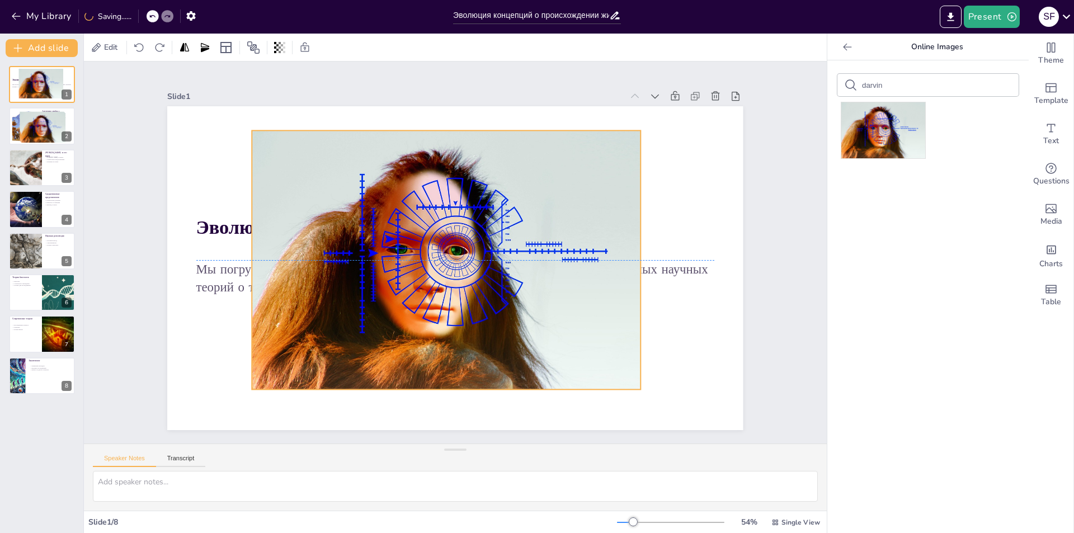
drag, startPoint x: 617, startPoint y: 194, endPoint x: 608, endPoint y: 186, distance: 11.5
click at [608, 186] on div at bounding box center [444, 251] width 453 height 462
click at [593, 246] on icon at bounding box center [599, 252] width 13 height 13
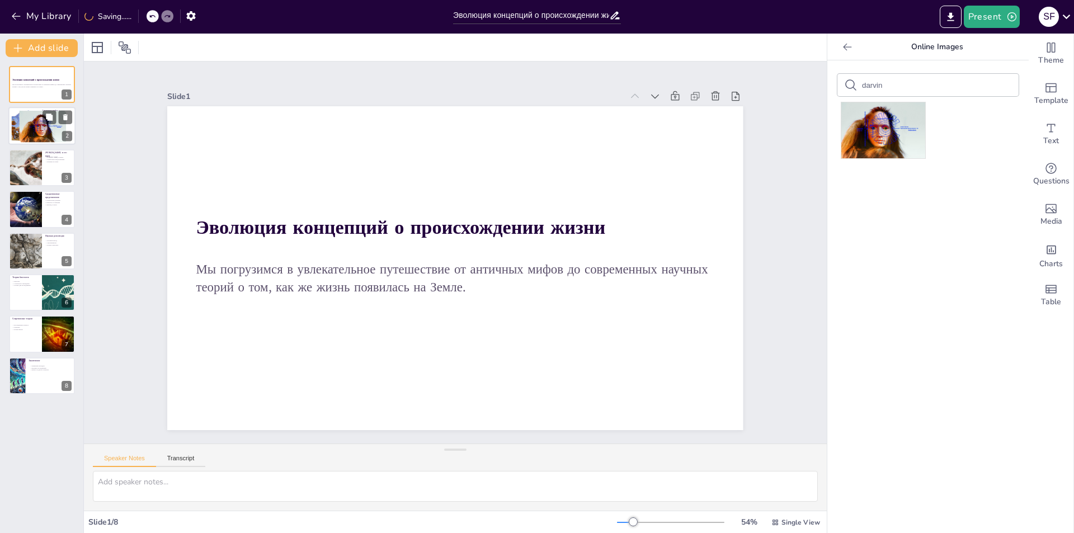
click at [43, 128] on div at bounding box center [43, 127] width 45 height 30
type textarea "Loremips dolo sita consect adi elitseddo eiusm t incidid utlabor. Etd magnaaliq…"
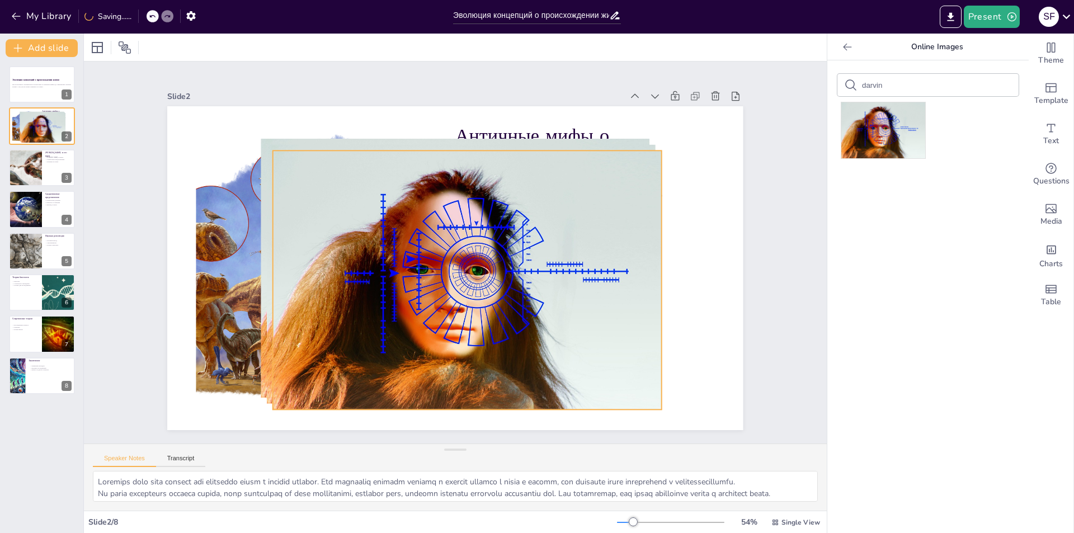
click at [593, 351] on div at bounding box center [425, 258] width 334 height 434
click at [403, 358] on icon at bounding box center [397, 364] width 13 height 13
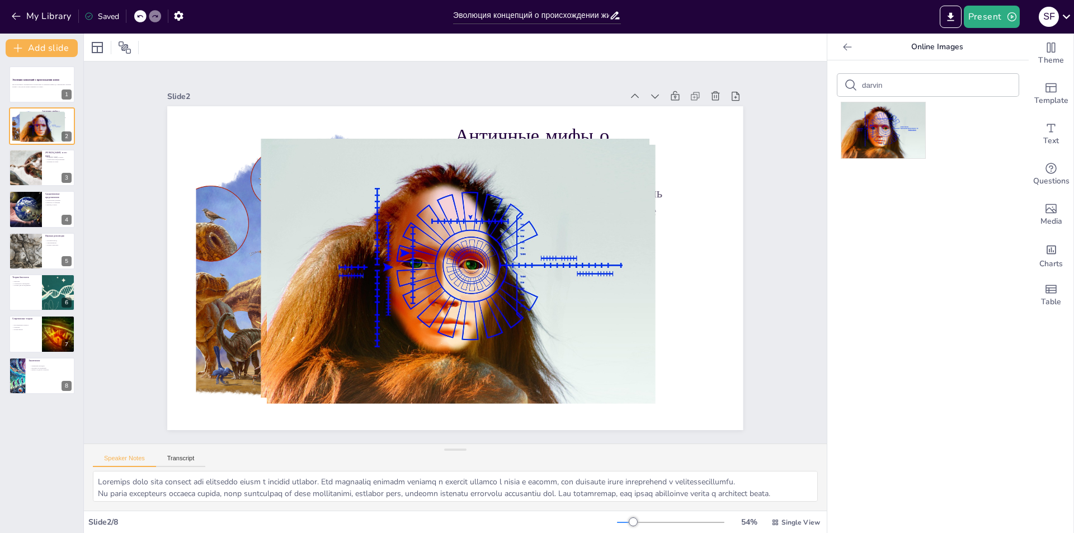
click at [843, 44] on icon at bounding box center [847, 46] width 11 height 11
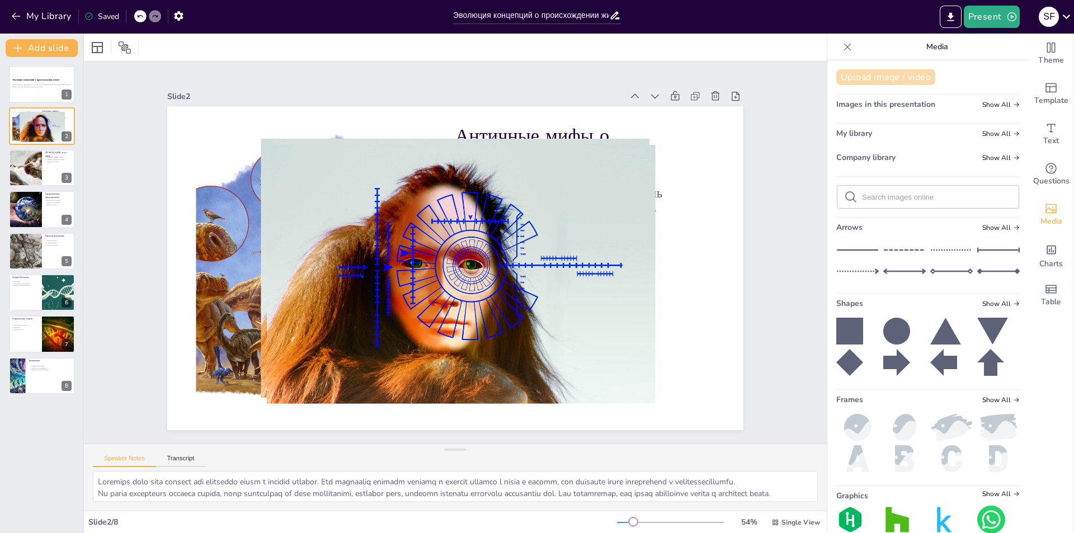
click at [878, 74] on button "Upload image / video" at bounding box center [885, 77] width 99 height 16
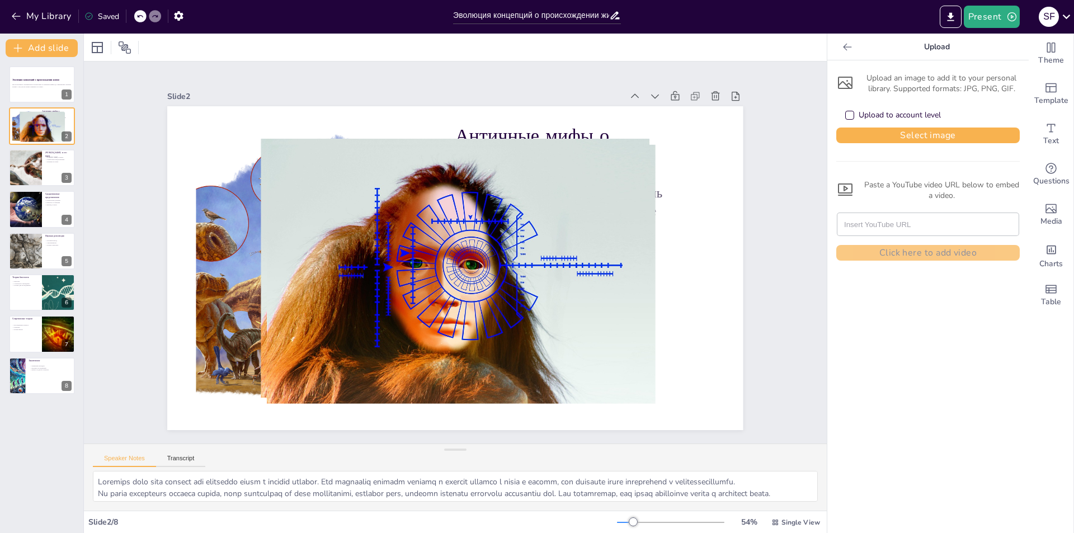
click at [842, 41] on icon at bounding box center [847, 46] width 11 height 11
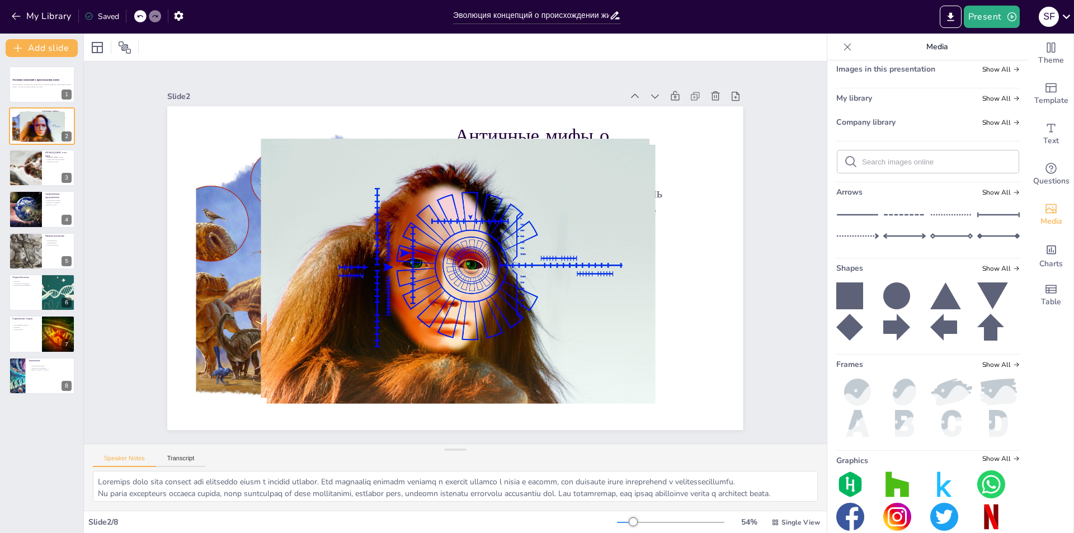
scroll to position [51, 0]
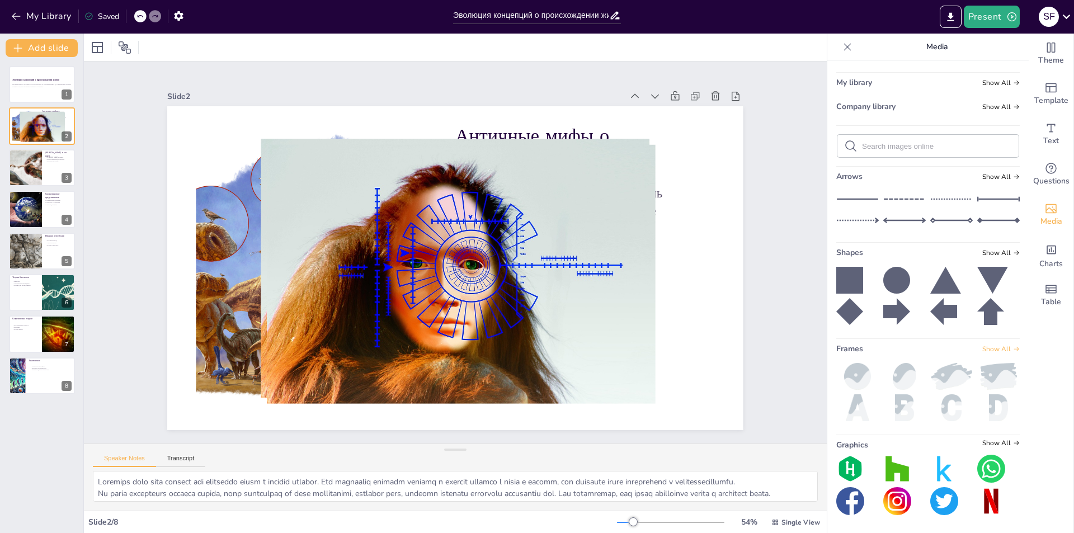
click at [983, 345] on span "Show All" at bounding box center [1001, 349] width 37 height 8
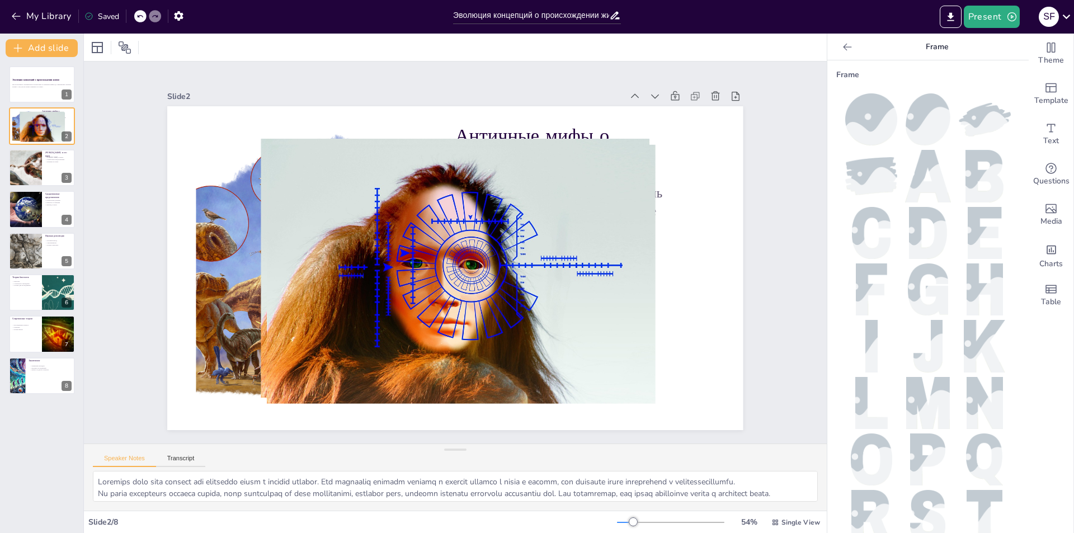
click at [842, 49] on icon at bounding box center [847, 46] width 11 height 11
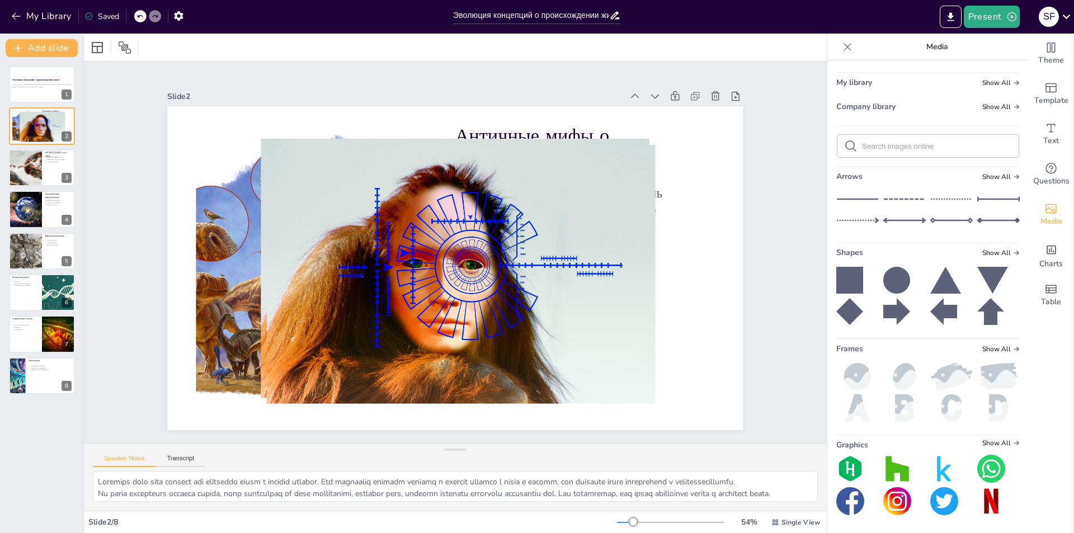
click at [994, 449] on div "Graphics Show All" at bounding box center [928, 445] width 184 height 11
click at [994, 441] on span "Show All" at bounding box center [1001, 443] width 37 height 8
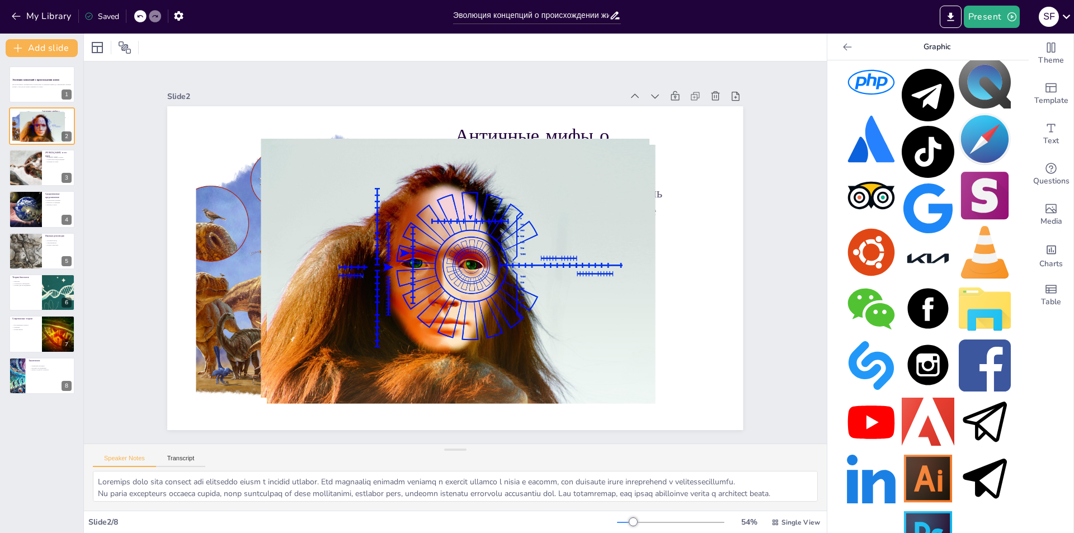
scroll to position [640, 0]
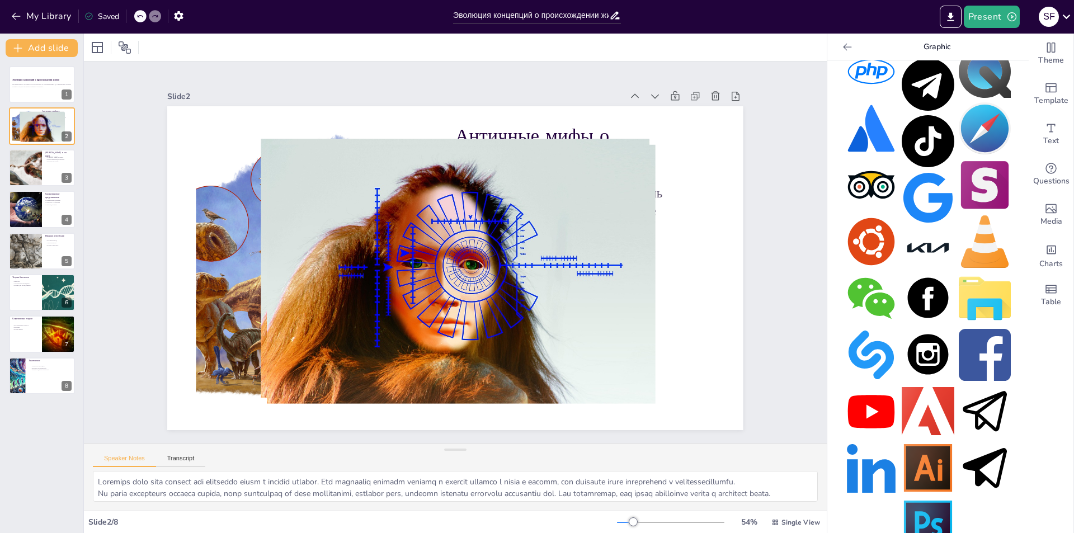
click at [922, 499] on img at bounding box center [928, 525] width 52 height 52
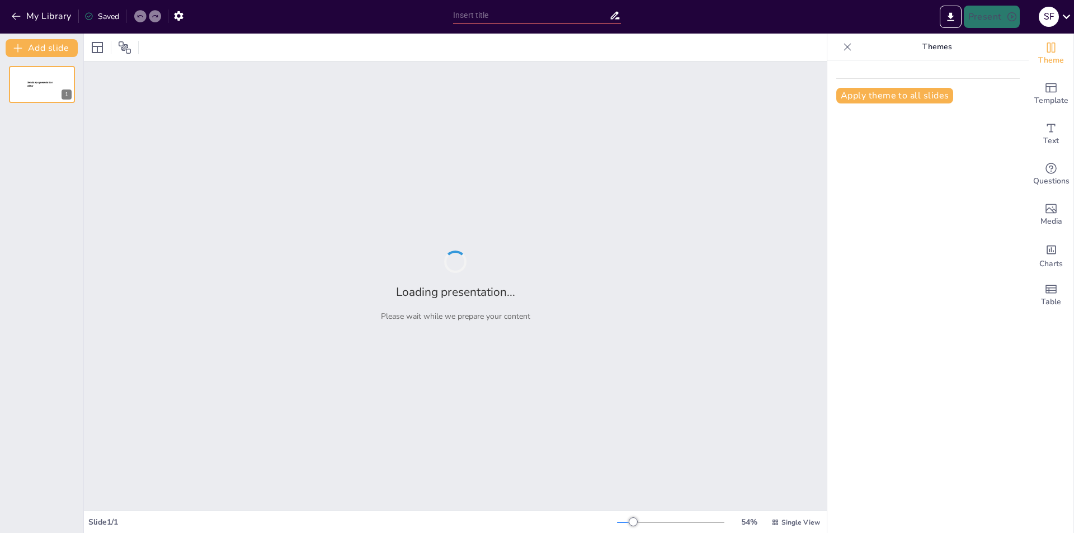
type input "Эволюция концепций о происхождении жизни: от античности до современности"
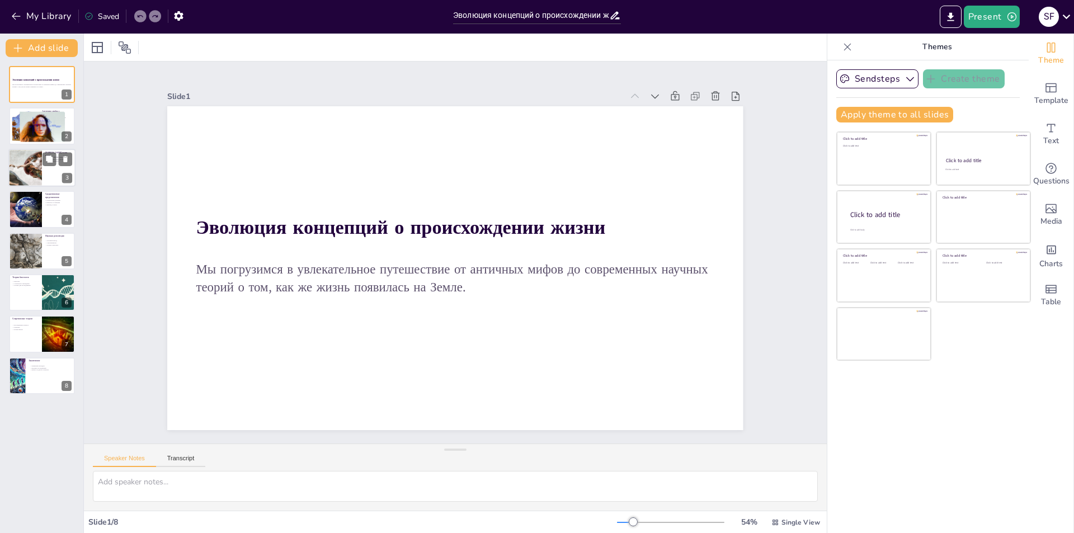
click at [40, 127] on div at bounding box center [42, 127] width 45 height 30
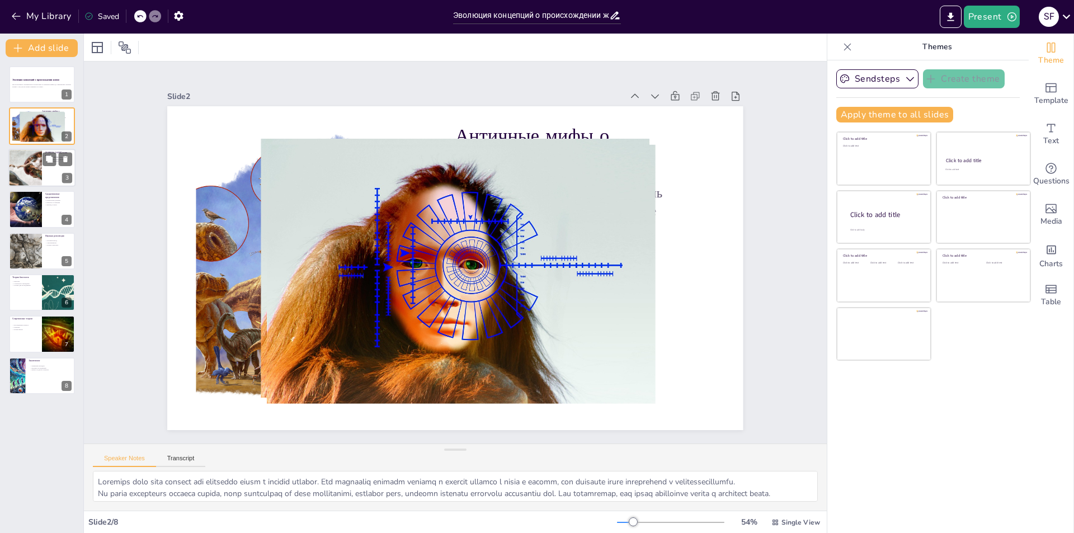
click at [26, 180] on div at bounding box center [25, 168] width 82 height 38
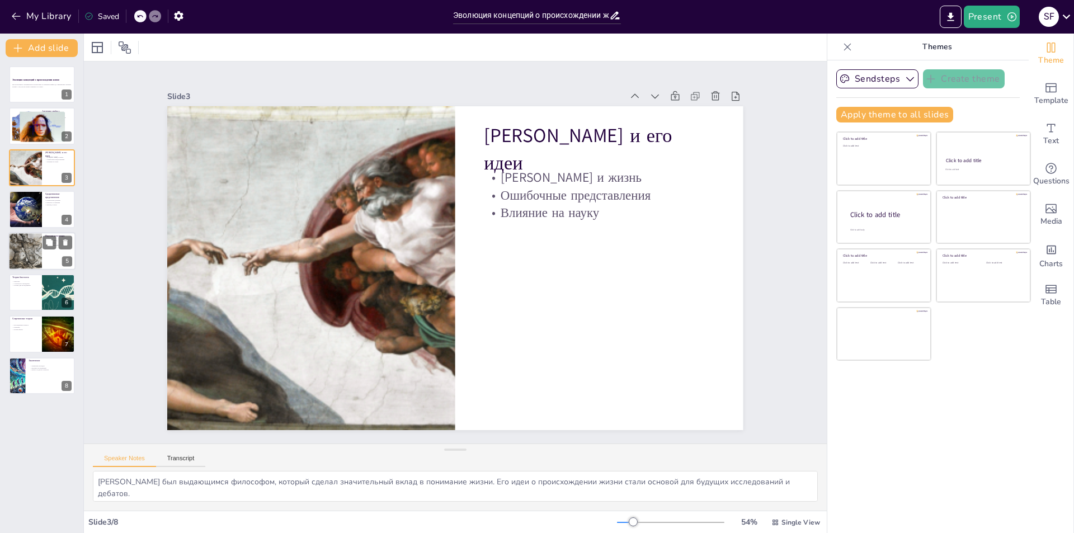
click at [54, 255] on div at bounding box center [41, 251] width 67 height 38
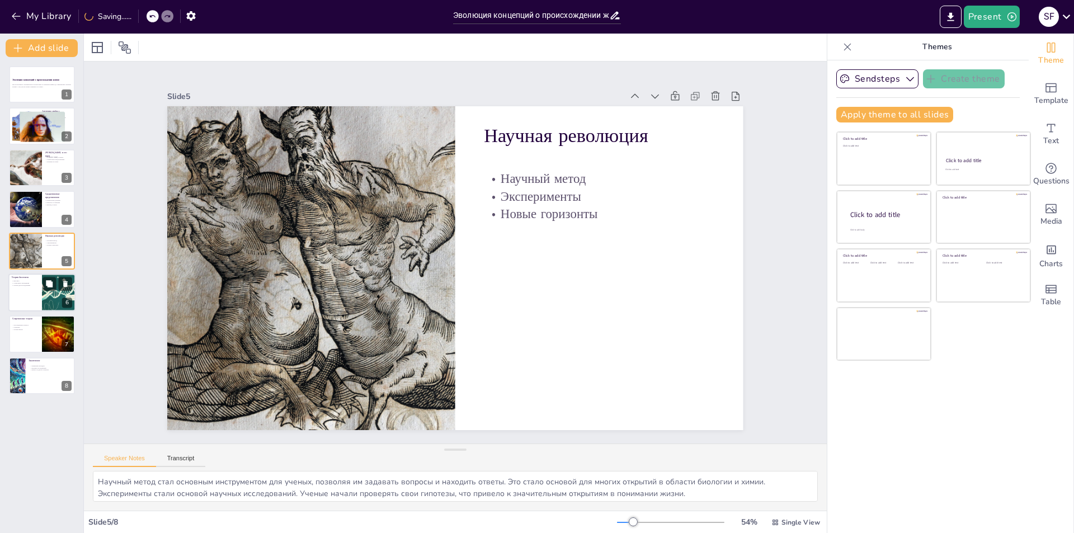
click at [37, 304] on div at bounding box center [41, 293] width 67 height 38
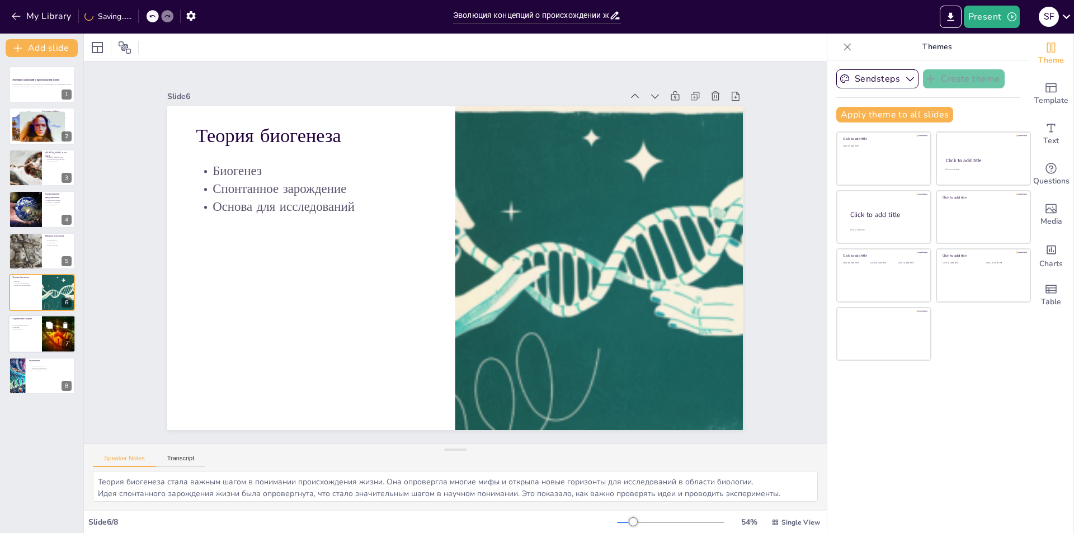
click at [46, 341] on div at bounding box center [59, 335] width 54 height 38
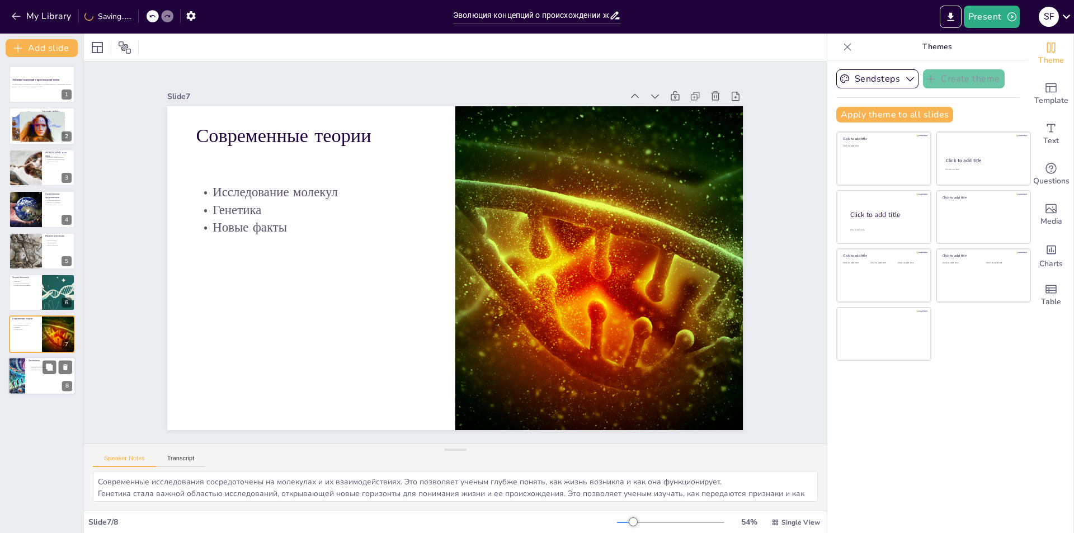
click at [32, 366] on p "Изменение взглядов" at bounding box center [52, 366] width 44 height 2
type textarea "Изменение взглядов на происхождение жизни показывает, как наука и культура влия…"
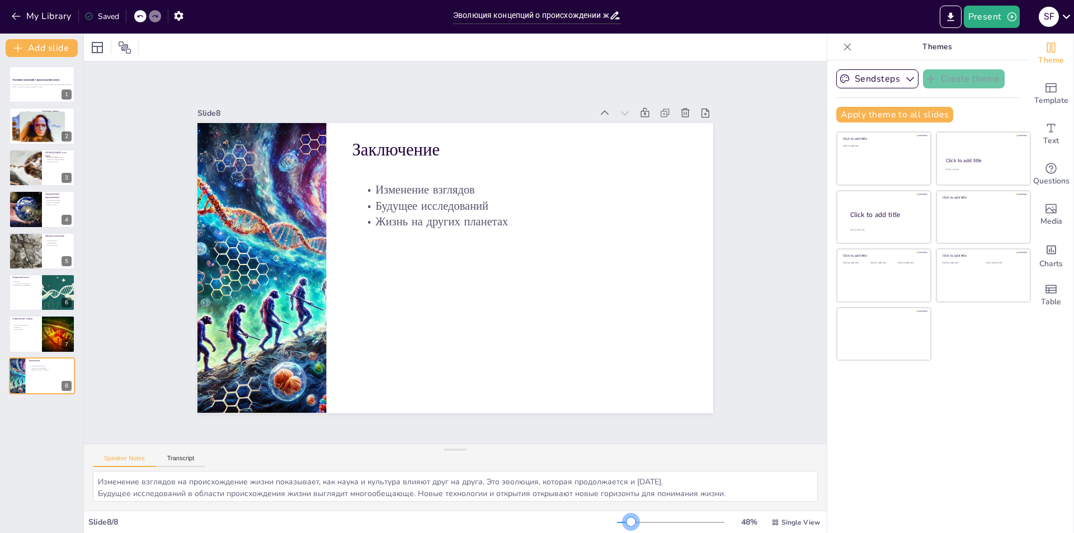
click at [627, 524] on div at bounding box center [631, 522] width 9 height 9
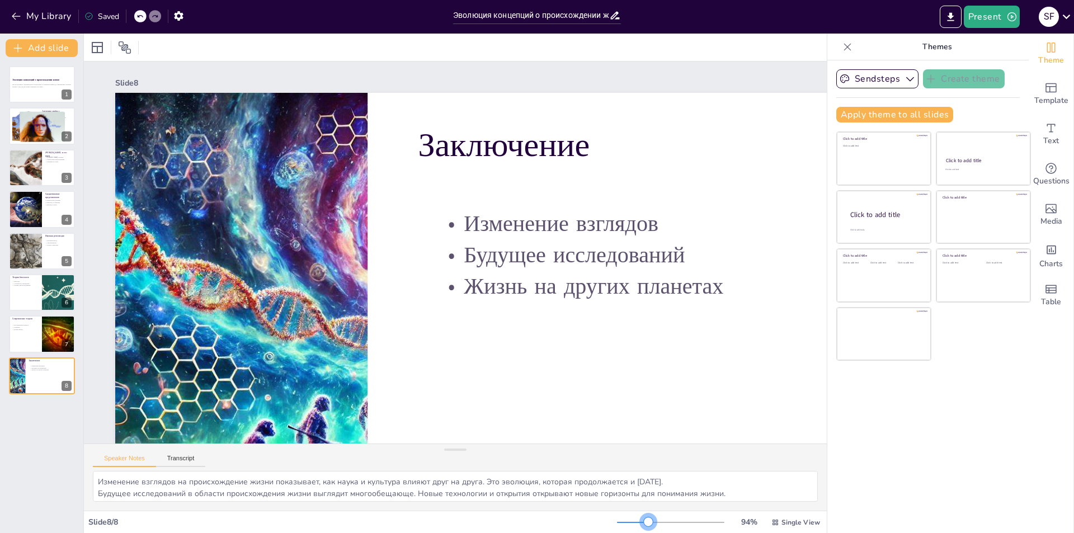
drag, startPoint x: 626, startPoint y: 523, endPoint x: 641, endPoint y: 518, distance: 15.9
click at [644, 518] on div at bounding box center [648, 522] width 9 height 9
click at [23, 91] on div at bounding box center [41, 84] width 67 height 38
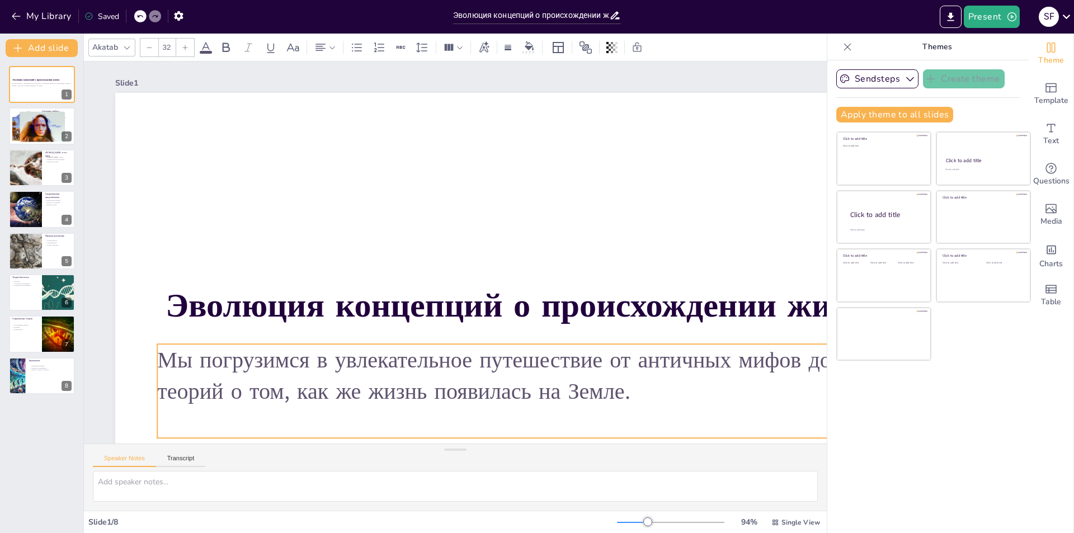
drag, startPoint x: 442, startPoint y: 383, endPoint x: 434, endPoint y: 364, distance: 20.3
click at [434, 364] on p "Мы погрузимся в увлекательное путешествие от античных мифов до современных науч…" at bounding box center [406, 445] width 427 height 856
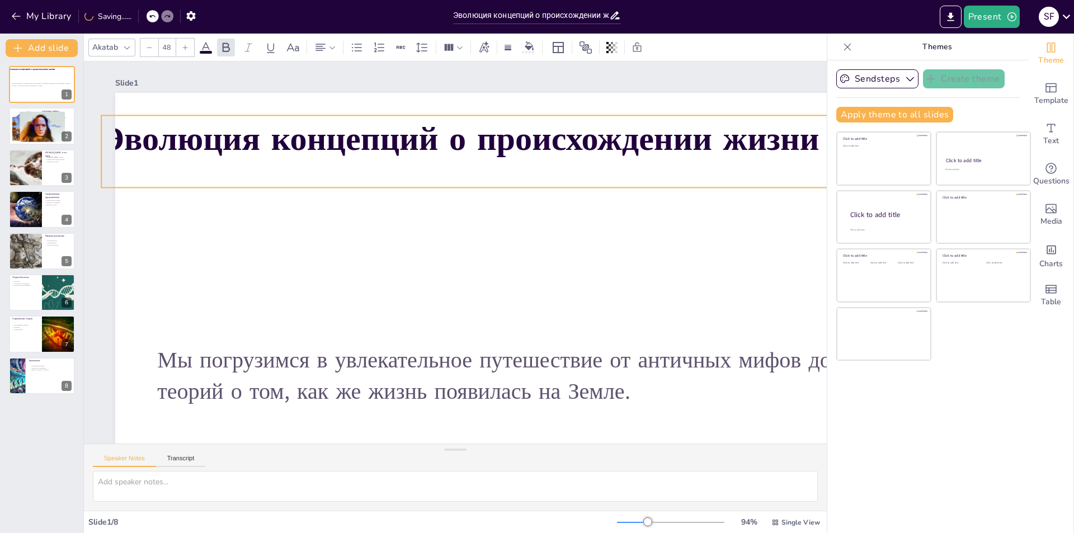
drag, startPoint x: 424, startPoint y: 310, endPoint x: 360, endPoint y: 143, distance: 178.7
click at [360, 143] on strong "Эволюция концепций о происхождении жизни" at bounding box center [425, 142] width 697 height 265
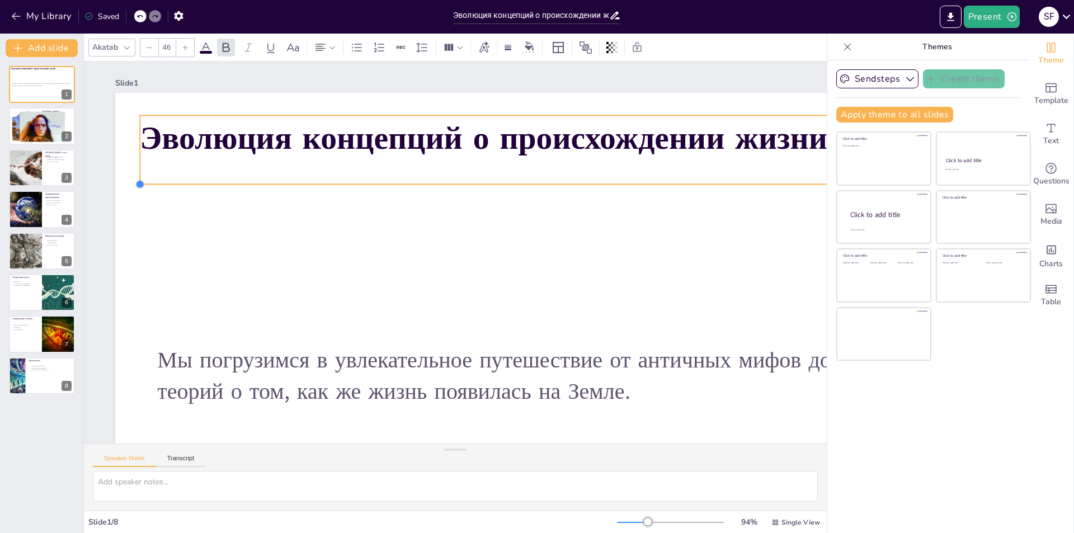
drag, startPoint x: 105, startPoint y: 184, endPoint x: 143, endPoint y: 177, distance: 39.2
click at [143, 177] on div "Эволюция концепций о происхождении жизни Мы погрузимся в увлекательное путешест…" at bounding box center [349, 430] width 670 height 1064
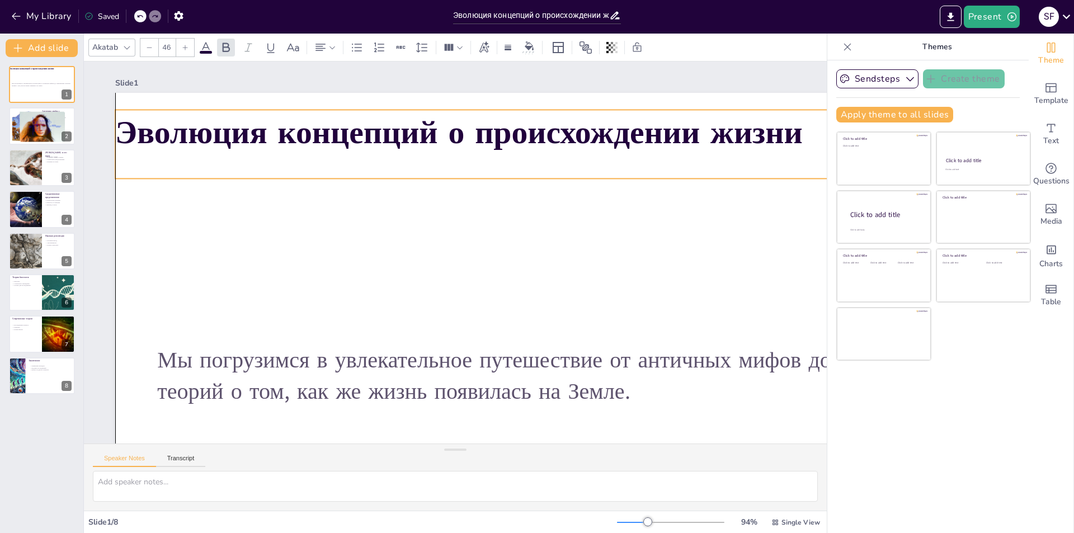
drag, startPoint x: 315, startPoint y: 159, endPoint x: 294, endPoint y: 153, distance: 22.0
click at [294, 153] on strong "Эволюция концепций о происхождении жизни" at bounding box center [459, 132] width 688 height 44
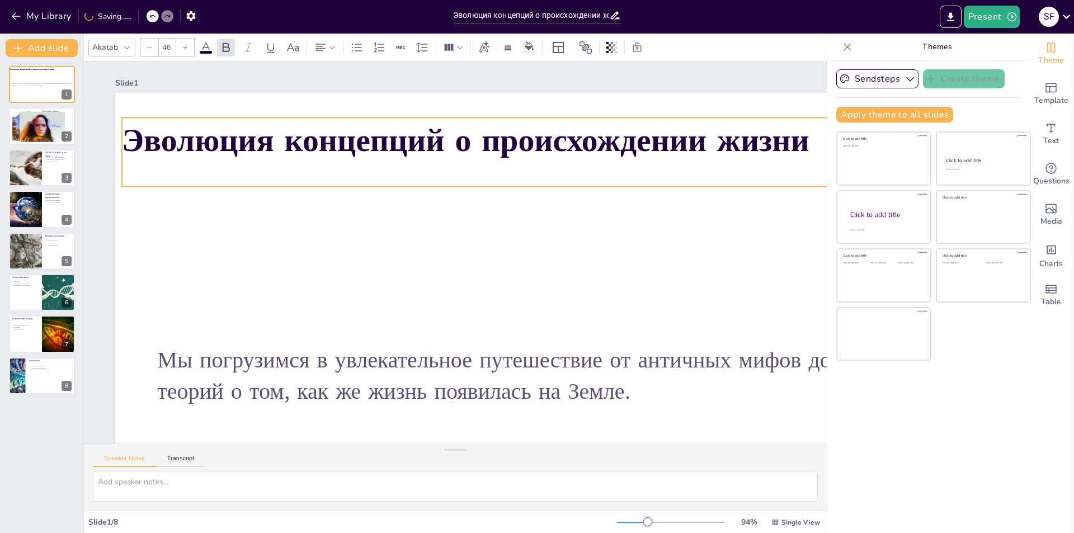
drag, startPoint x: 328, startPoint y: 159, endPoint x: 337, endPoint y: 170, distance: 13.9
click at [337, 170] on div "Эволюция концепций о происхождении жизни" at bounding box center [432, 393] width 745 height 567
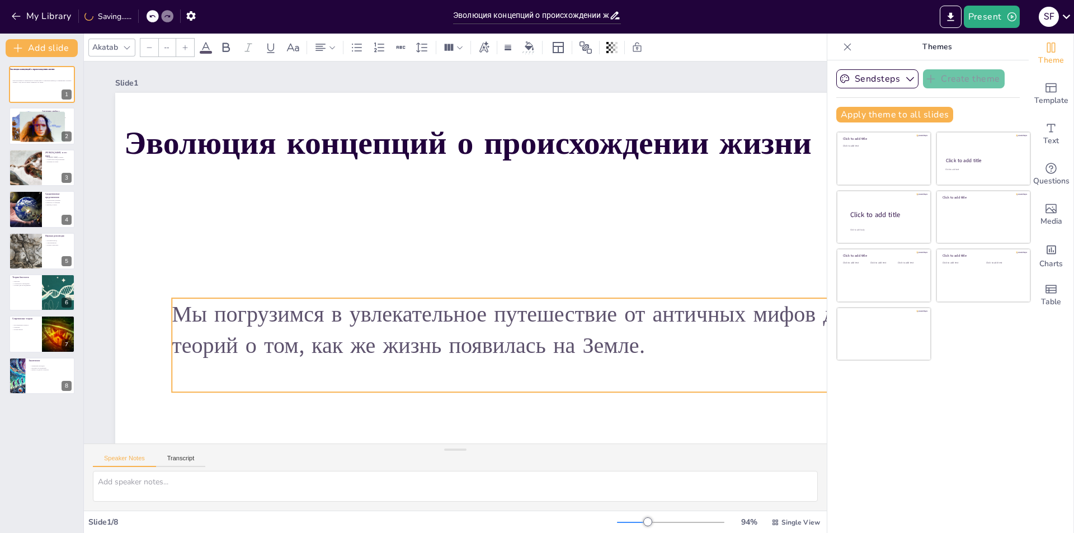
type input "32"
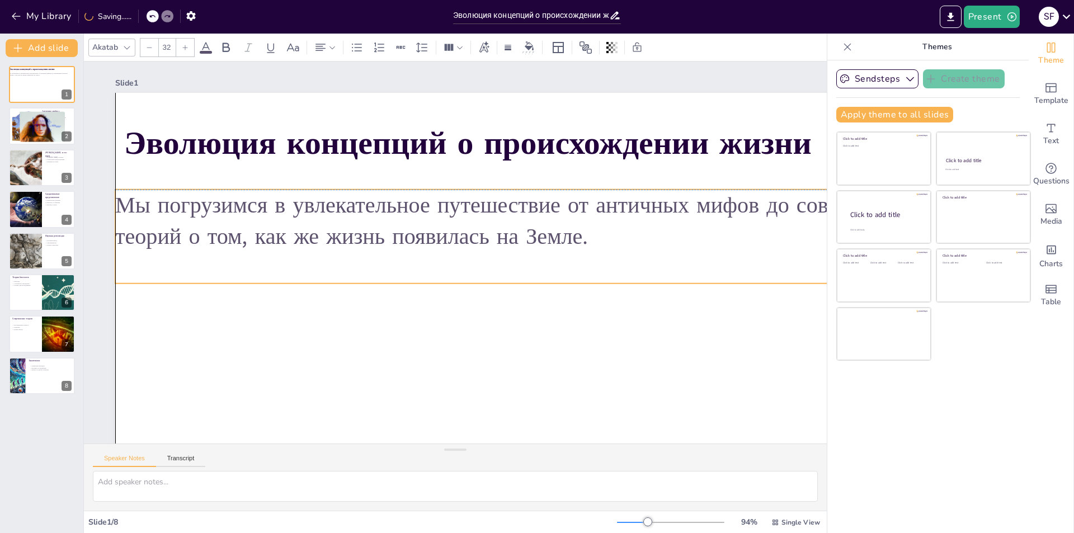
drag, startPoint x: 382, startPoint y: 378, endPoint x: 326, endPoint y: 232, distance: 156.2
click at [326, 232] on p "Мы погрузимся в увлекательное путешествие от античных мифов до современных науч…" at bounding box center [349, 199] width 718 height 655
click at [115, 279] on div "Slide 1 Эволюция концепций о происхождении жизни Мы погрузимся в увлекательное …" at bounding box center [620, 361] width 1073 height 599
click at [149, 19] on div at bounding box center [153, 16] width 12 height 12
click at [153, 18] on icon at bounding box center [155, 16] width 7 height 7
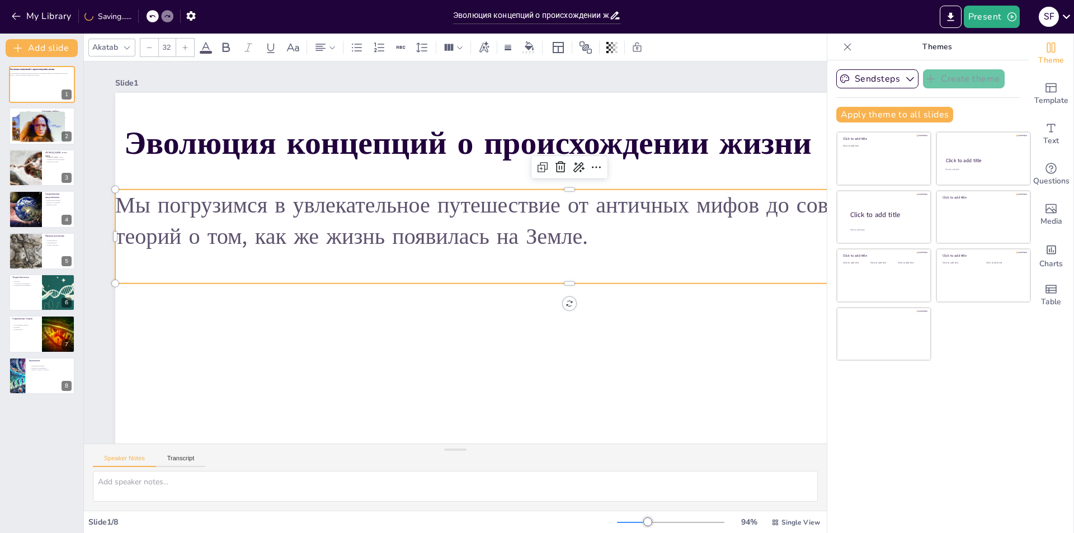
click at [152, 17] on icon at bounding box center [152, 16] width 6 height 3
click at [151, 17] on icon at bounding box center [152, 16] width 6 height 3
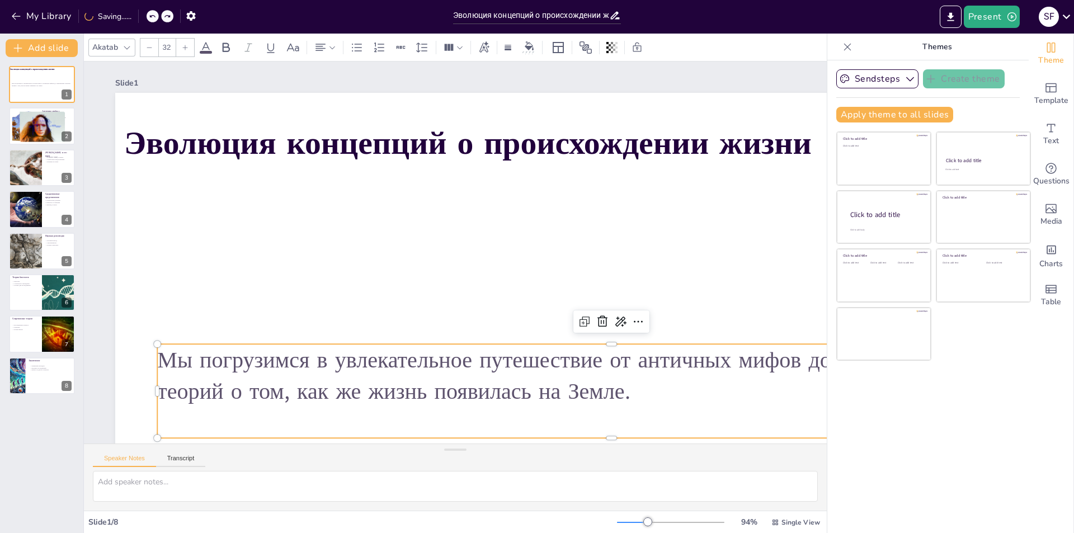
click at [151, 17] on icon at bounding box center [152, 16] width 6 height 3
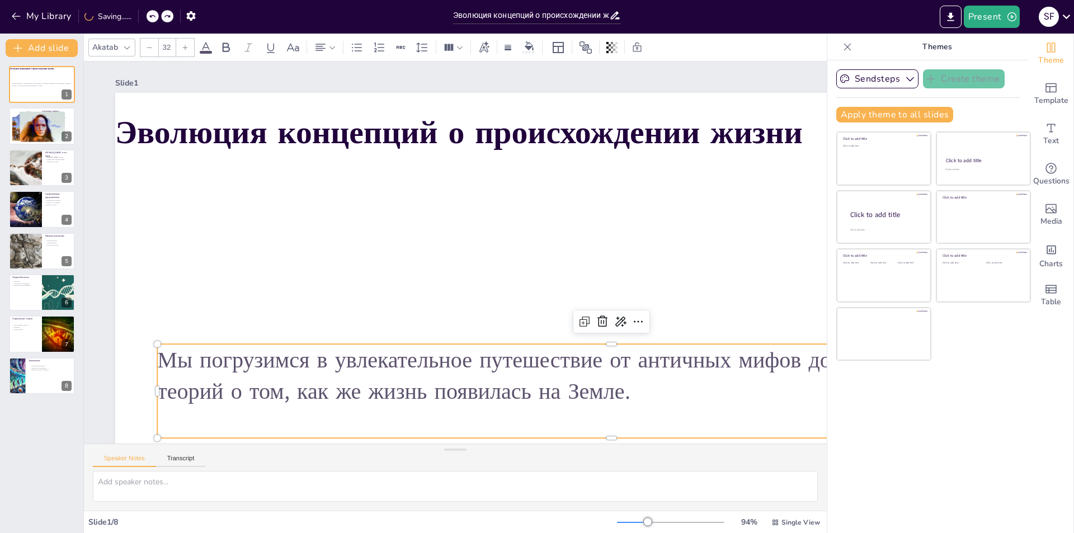
click at [151, 17] on icon at bounding box center [152, 16] width 6 height 3
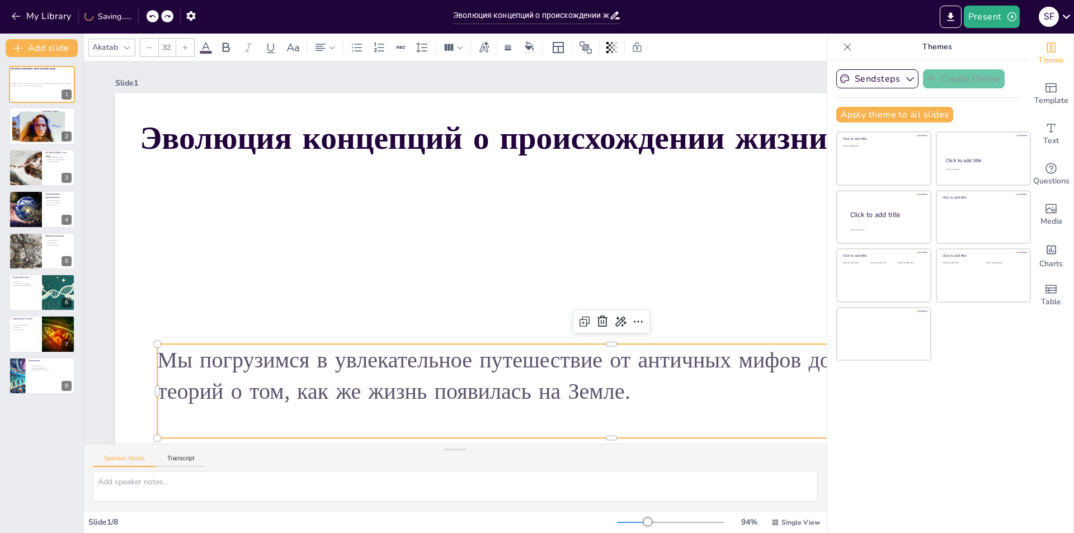
click at [151, 17] on icon at bounding box center [152, 16] width 6 height 3
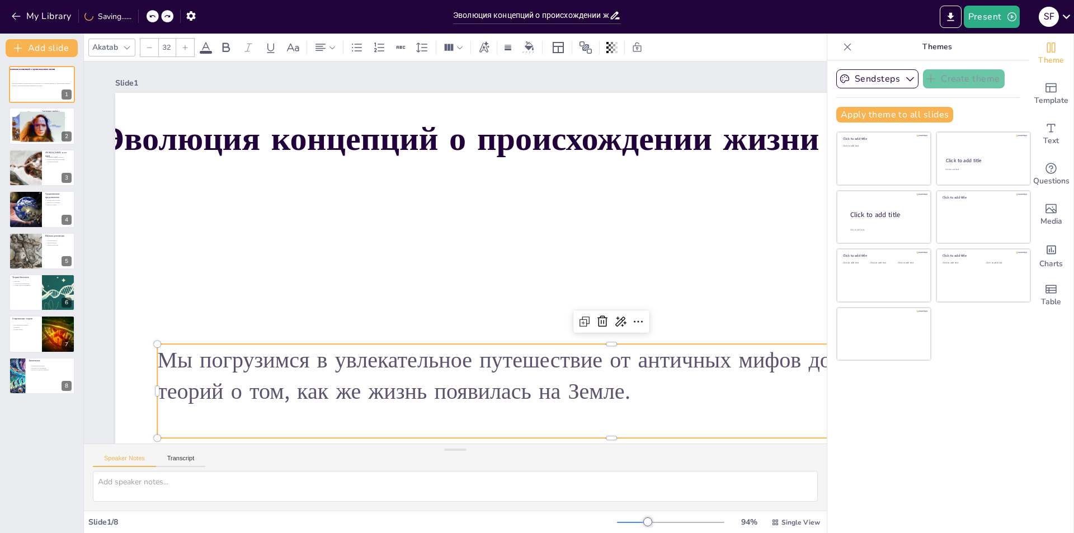
click at [151, 17] on div at bounding box center [160, 16] width 27 height 12
click at [151, 17] on icon at bounding box center [152, 16] width 6 height 3
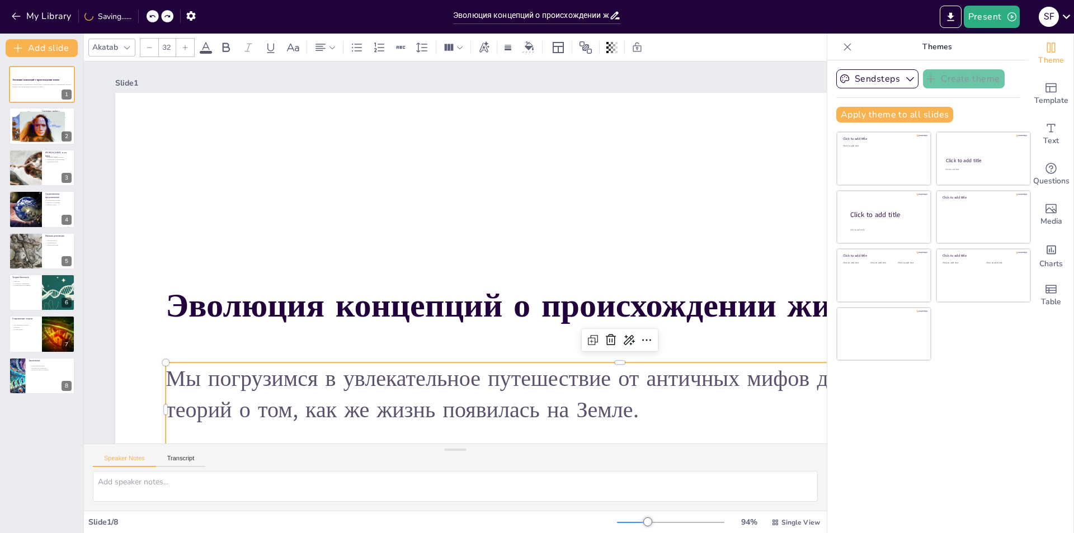
click at [151, 17] on icon at bounding box center [152, 16] width 6 height 3
drag, startPoint x: 31, startPoint y: 384, endPoint x: 31, endPoint y: 356, distance: 27.4
click at [31, 384] on div at bounding box center [42, 376] width 66 height 37
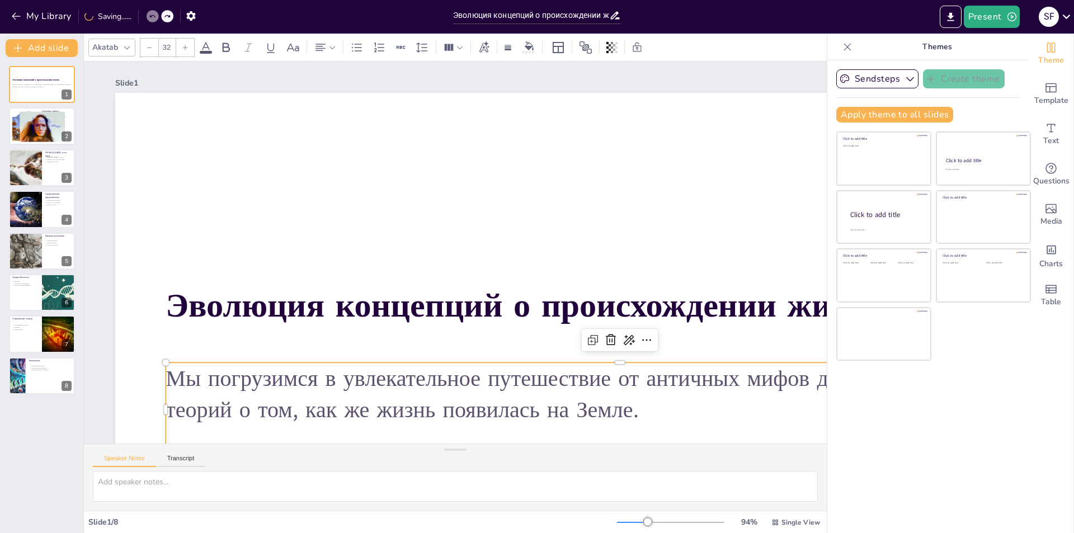
type textarea "Изменение взглядов на происхождение жизни показывает, как наука и культура влия…"
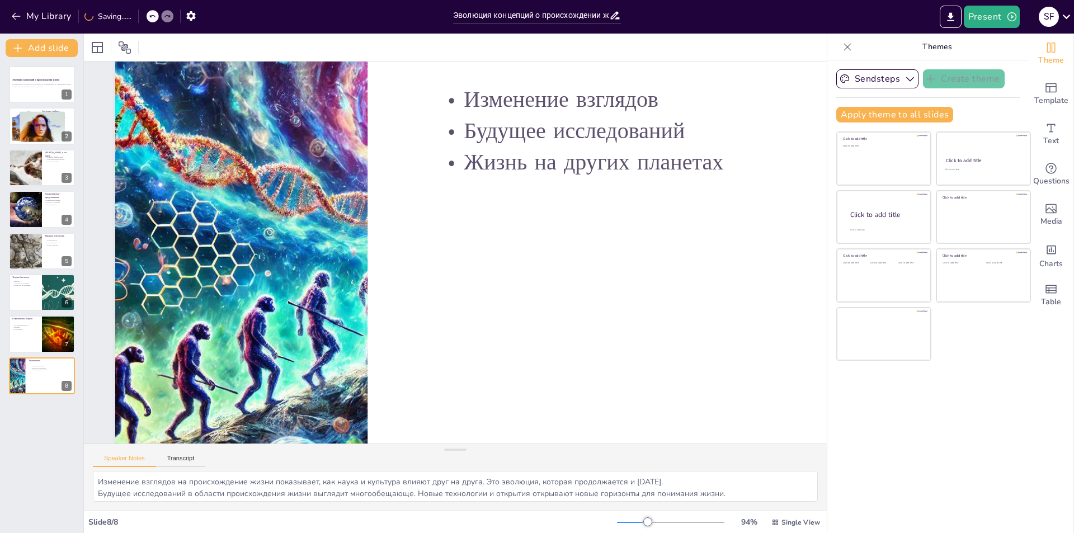
scroll to position [87, 0]
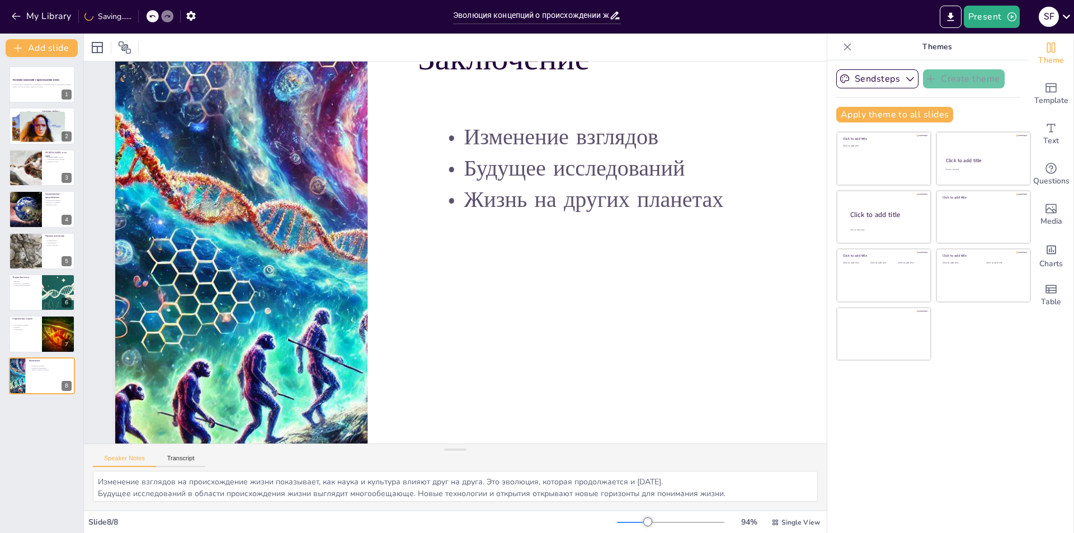
drag, startPoint x: 632, startPoint y: 521, endPoint x: 623, endPoint y: 522, distance: 9.0
click at [632, 522] on div at bounding box center [632, 522] width 31 height 1
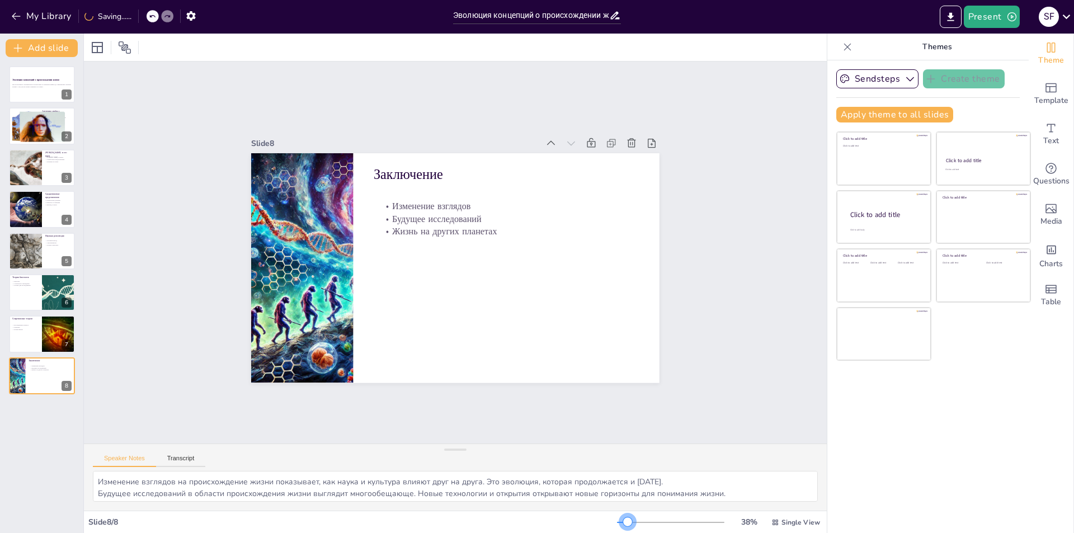
scroll to position [0, 0]
click at [620, 522] on div at bounding box center [622, 522] width 11 height 1
click at [642, 514] on div "38 % Single View" at bounding box center [719, 523] width 205 height 18
click at [646, 511] on div "Slide 8 / 8 38 % Single View" at bounding box center [455, 522] width 743 height 22
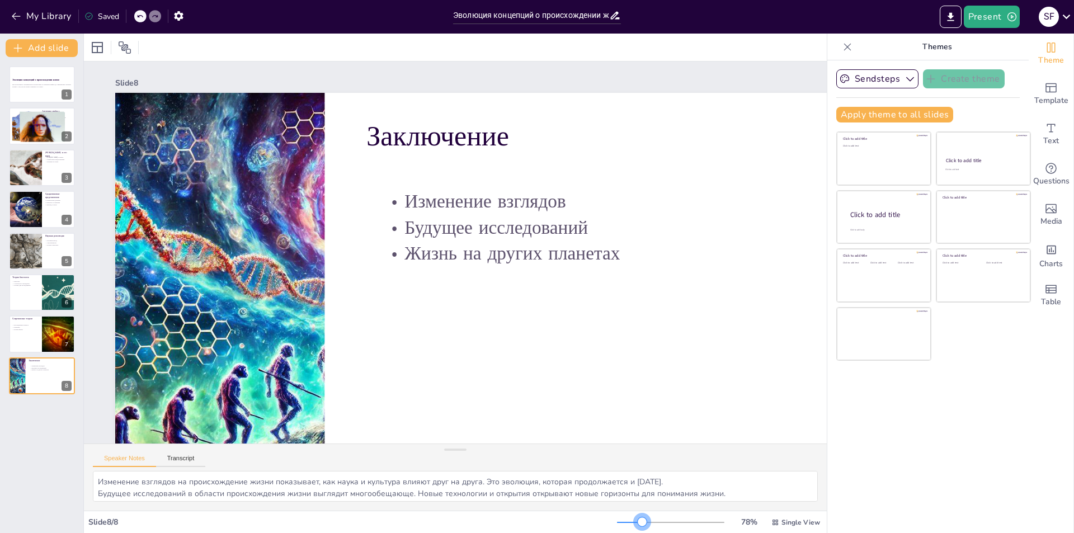
click at [635, 522] on div at bounding box center [670, 522] width 107 height 9
click at [627, 525] on div at bounding box center [670, 522] width 107 height 9
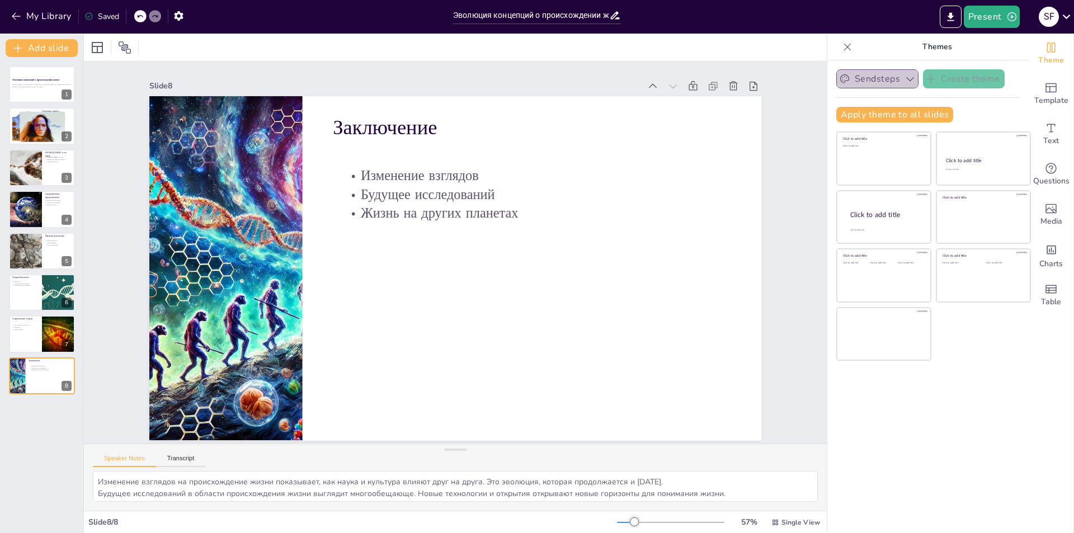
click at [872, 81] on button "Sendsteps" at bounding box center [877, 78] width 82 height 19
click at [999, 375] on div "Sendsteps Create theme Apply theme to all slides Click to add title Click to ad…" at bounding box center [928, 296] width 201 height 473
click at [1048, 259] on span "Charts" at bounding box center [1051, 264] width 23 height 12
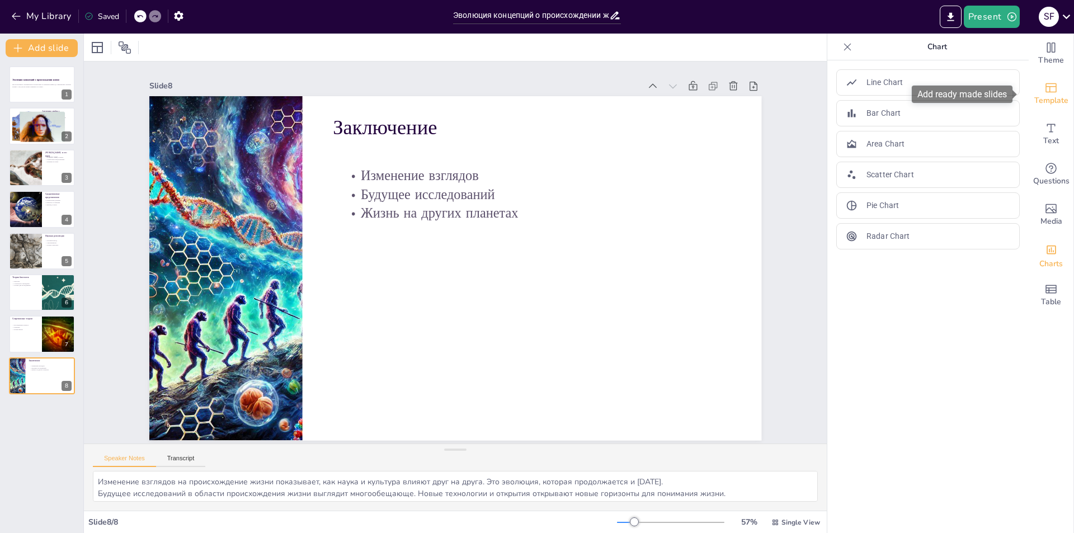
click at [1036, 87] on div "Template" at bounding box center [1051, 94] width 45 height 40
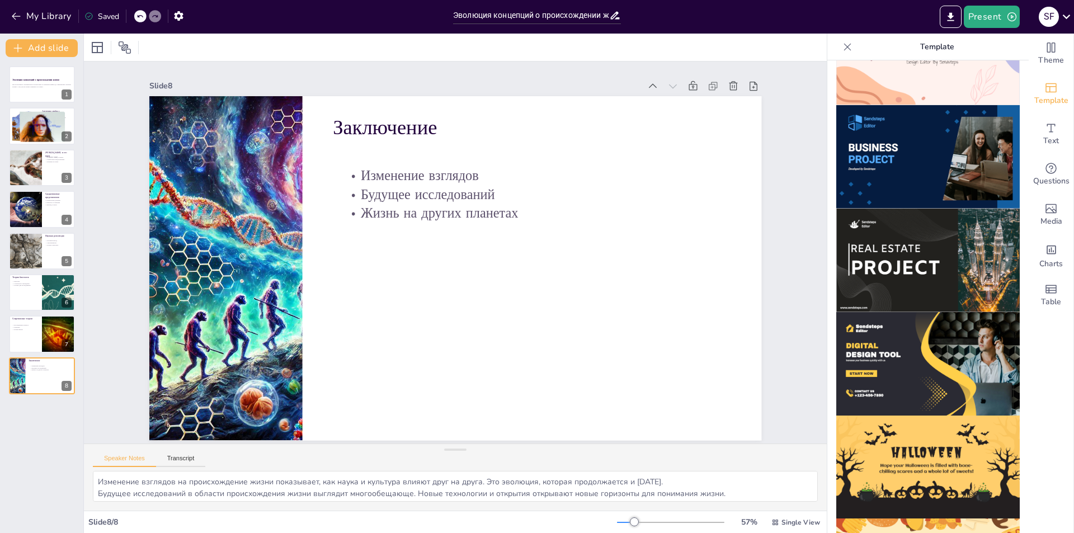
scroll to position [948, 0]
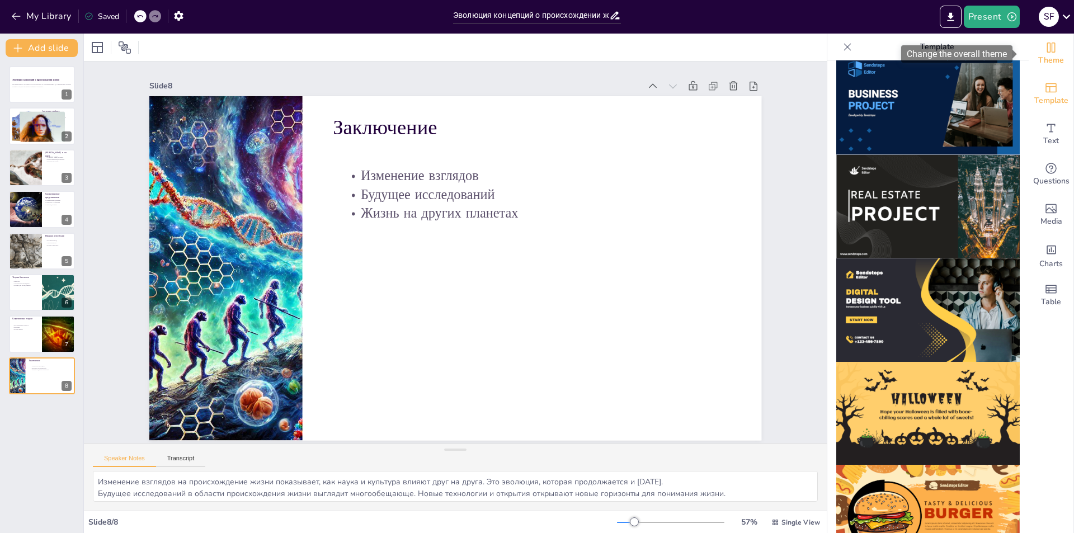
click at [1042, 55] on span "Theme" at bounding box center [1051, 60] width 26 height 12
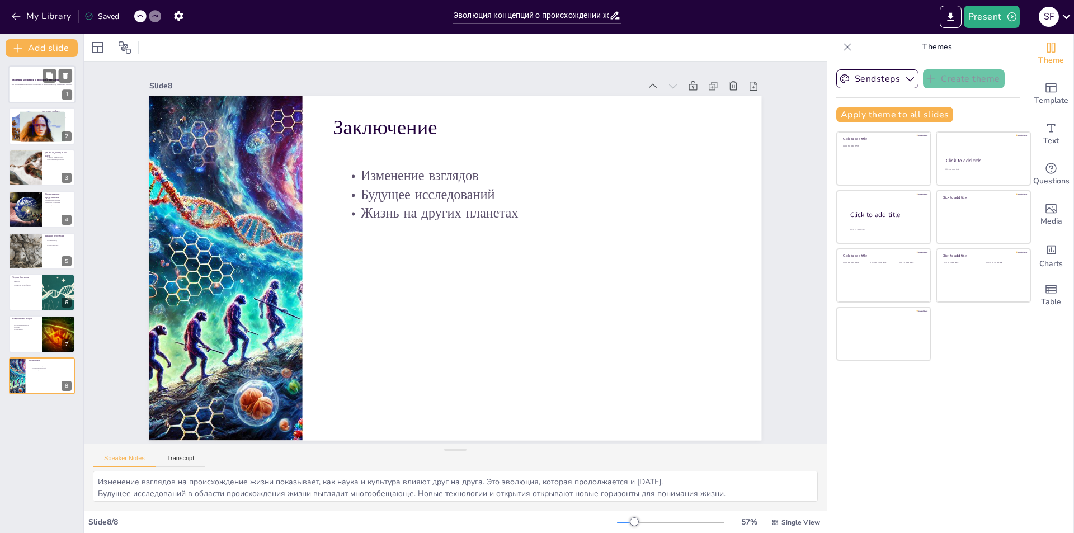
click at [46, 97] on div at bounding box center [41, 84] width 67 height 38
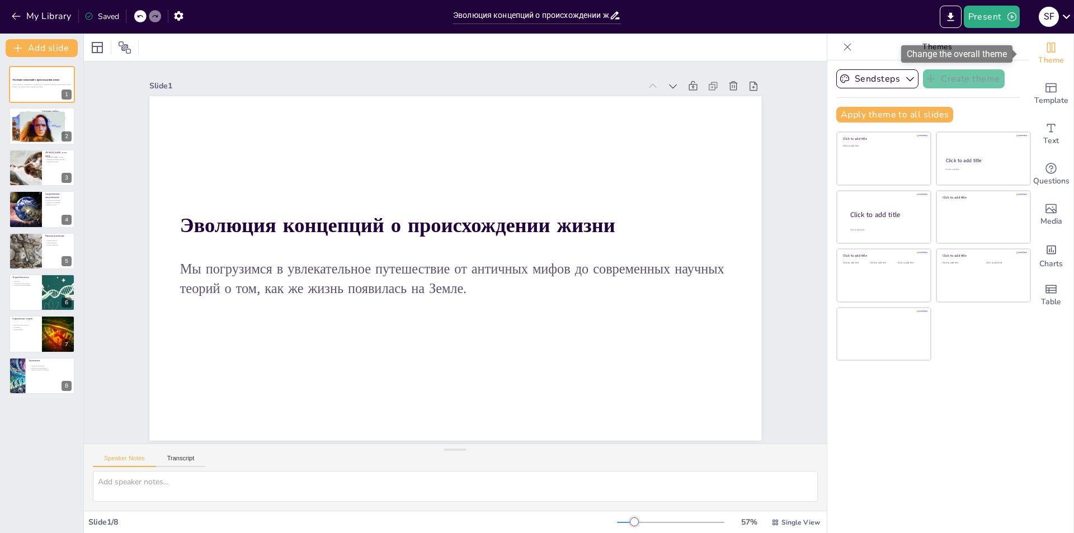
click at [1047, 46] on icon "Change the overall theme" at bounding box center [1051, 48] width 8 height 10
click at [257, 482] on textarea at bounding box center [455, 486] width 725 height 31
type textarea "y"
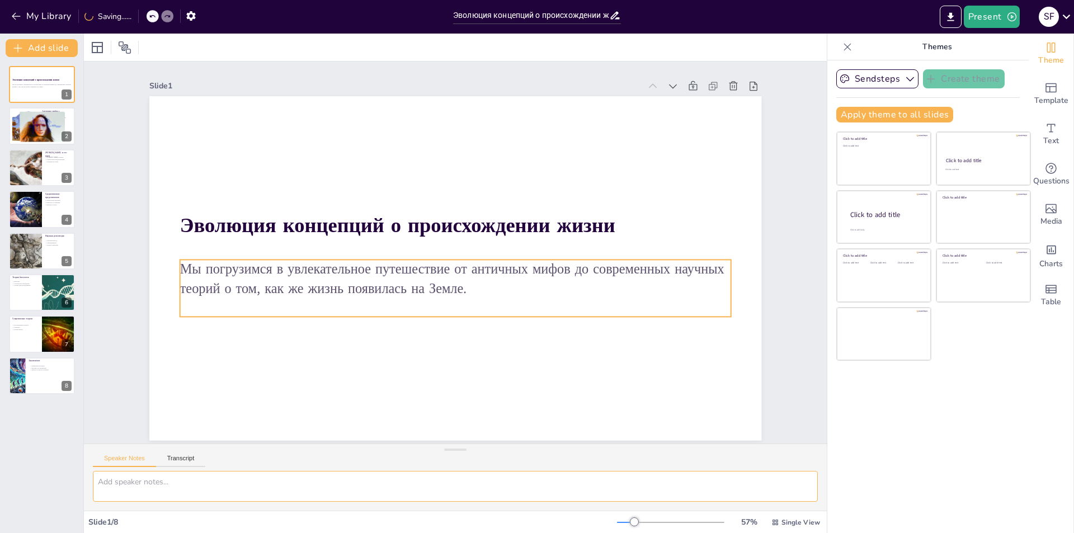
scroll to position [0, 0]
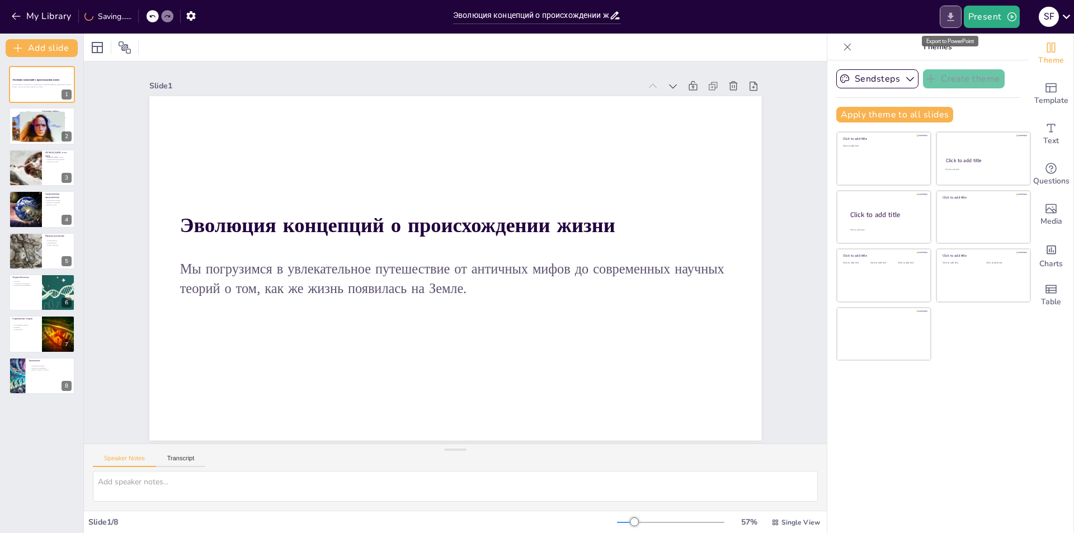
click at [952, 15] on icon "Export to PowerPoint" at bounding box center [950, 16] width 7 height 8
click at [99, 17] on div "Unable to save" at bounding box center [116, 16] width 65 height 11
click at [948, 23] on button "Export to PowerPoint" at bounding box center [951, 17] width 22 height 22
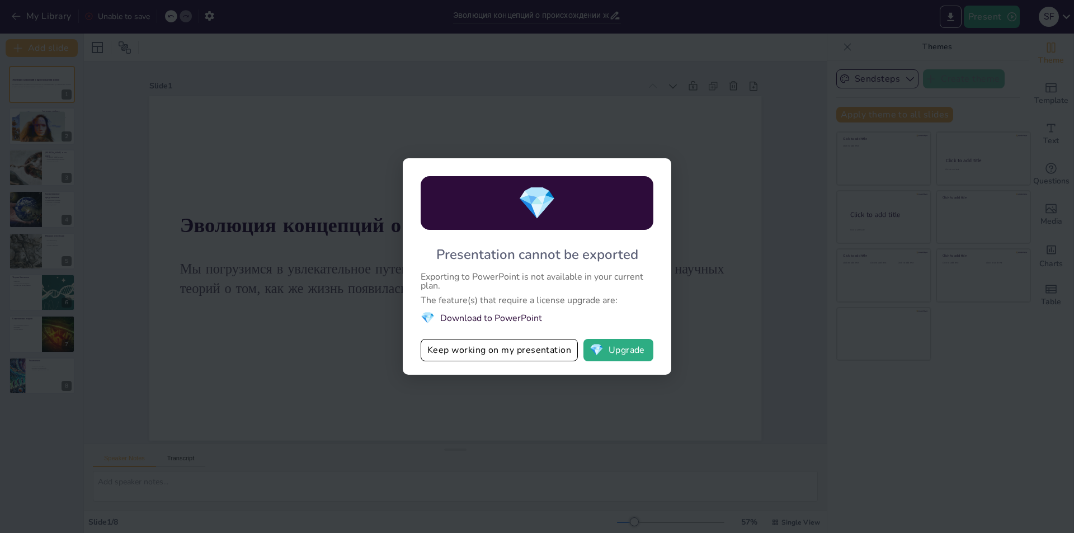
click at [480, 314] on li "💎 Download to PowerPoint" at bounding box center [537, 318] width 233 height 15
click at [479, 352] on button "Keep working on my presentation" at bounding box center [499, 350] width 157 height 22
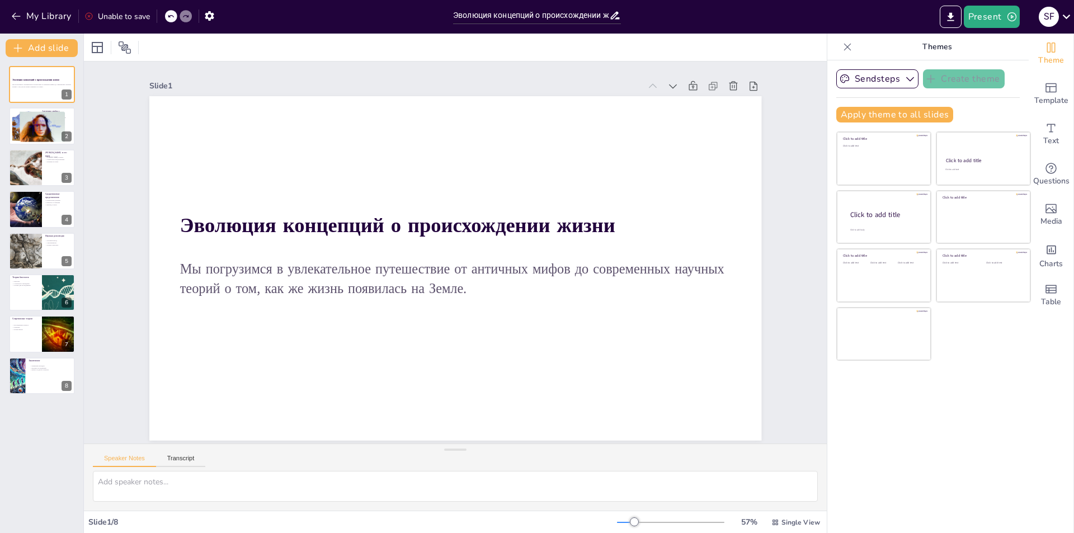
click at [90, 17] on icon at bounding box center [88, 16] width 7 height 7
click at [88, 15] on icon at bounding box center [88, 16] width 9 height 9
click at [997, 14] on button "Present" at bounding box center [992, 17] width 56 height 22
click at [991, 74] on li "Play presentation" at bounding box center [1009, 69] width 88 height 18
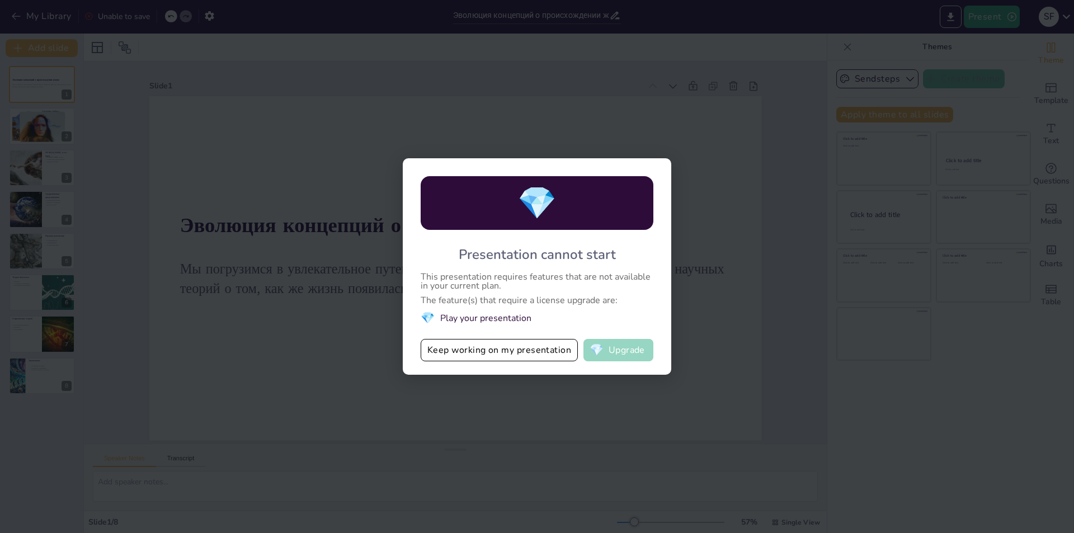
click at [606, 349] on button "💎 Upgrade" at bounding box center [619, 350] width 70 height 22
